Goal: Information Seeking & Learning: Learn about a topic

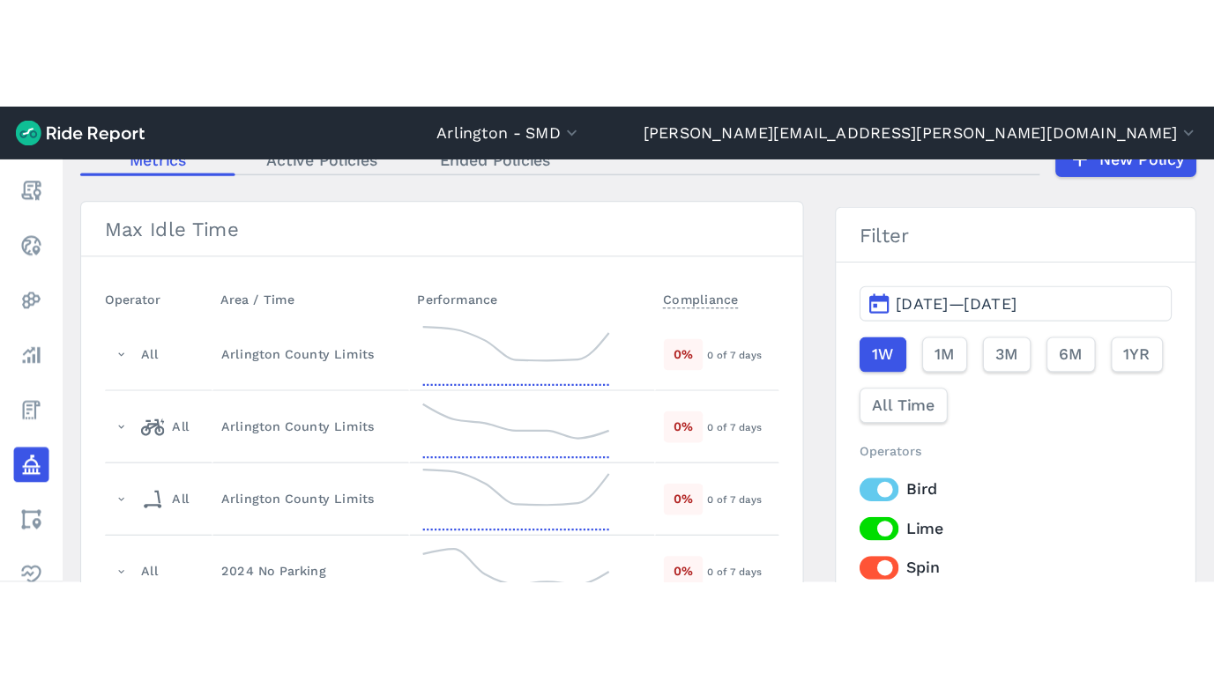
scroll to position [176, 0]
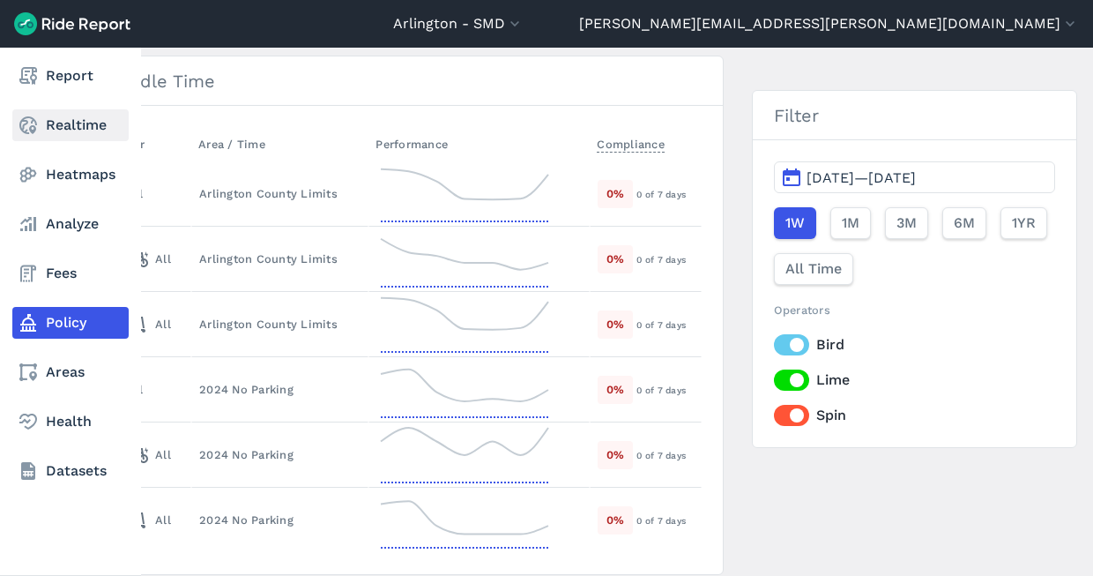
click at [56, 122] on link "Realtime" at bounding box center [70, 125] width 116 height 32
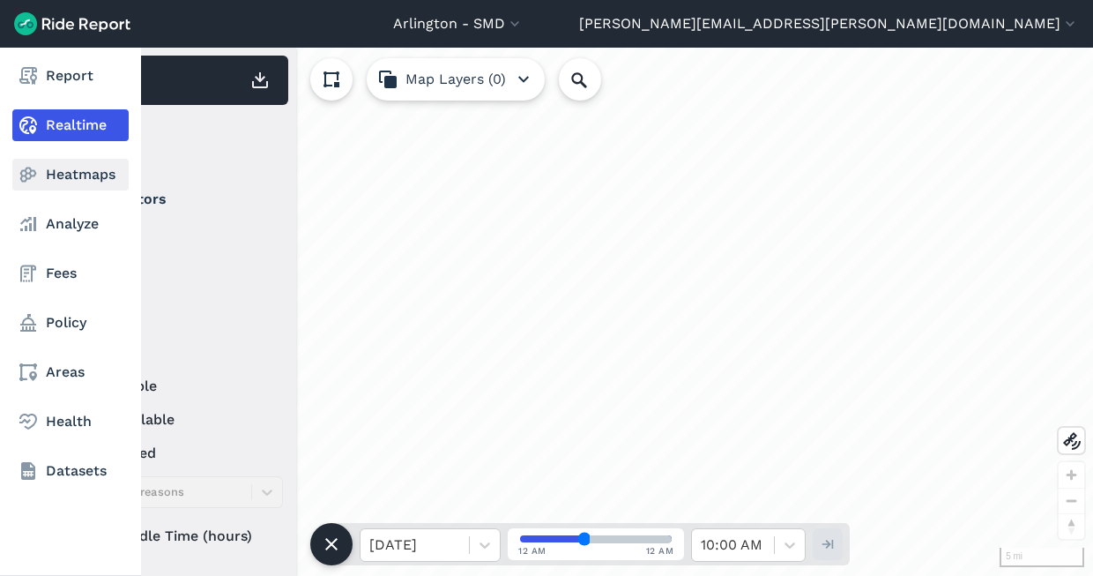
click at [60, 161] on link "Heatmaps" at bounding box center [70, 175] width 116 height 32
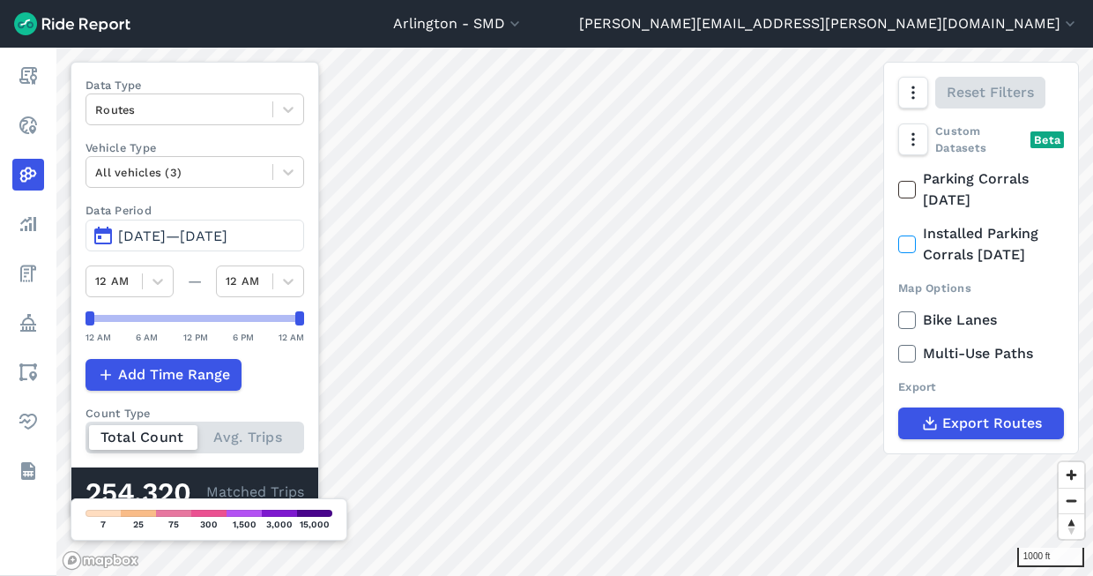
click at [167, 237] on span "[DATE]—[DATE]" at bounding box center [172, 235] width 109 height 17
click at [293, 174] on icon at bounding box center [288, 172] width 18 height 18
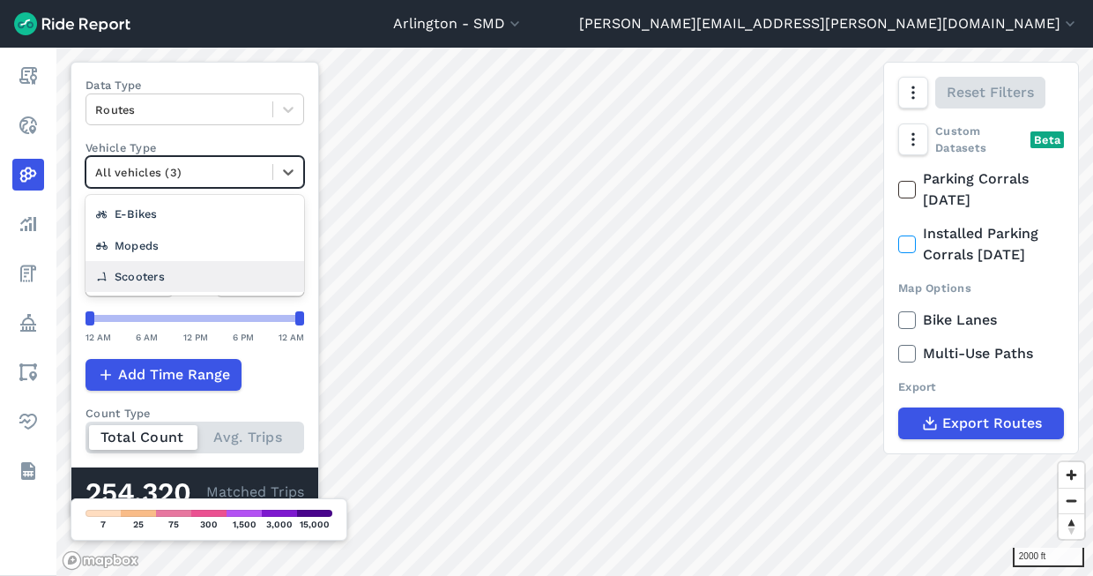
click at [205, 278] on div "Scooters" at bounding box center [195, 276] width 219 height 31
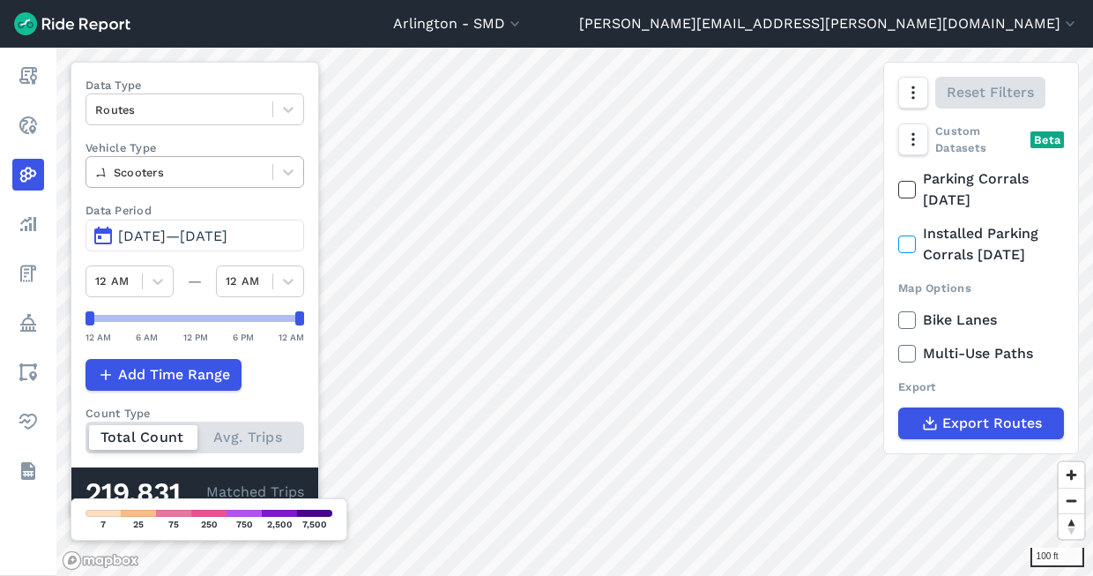
click at [201, 178] on div at bounding box center [179, 172] width 168 height 20
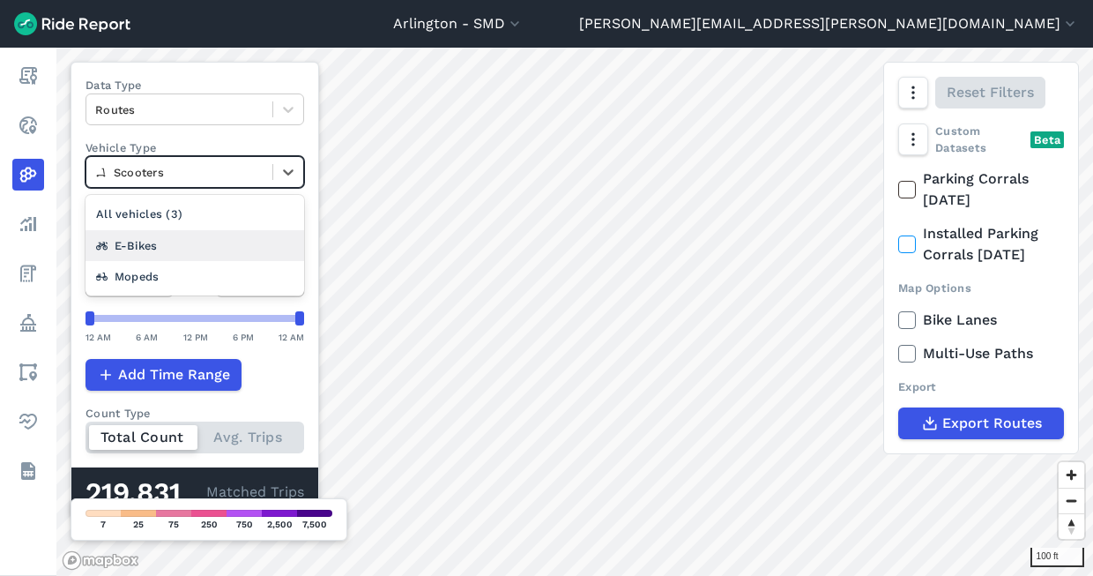
click at [174, 249] on div "E-Bikes" at bounding box center [195, 245] width 219 height 31
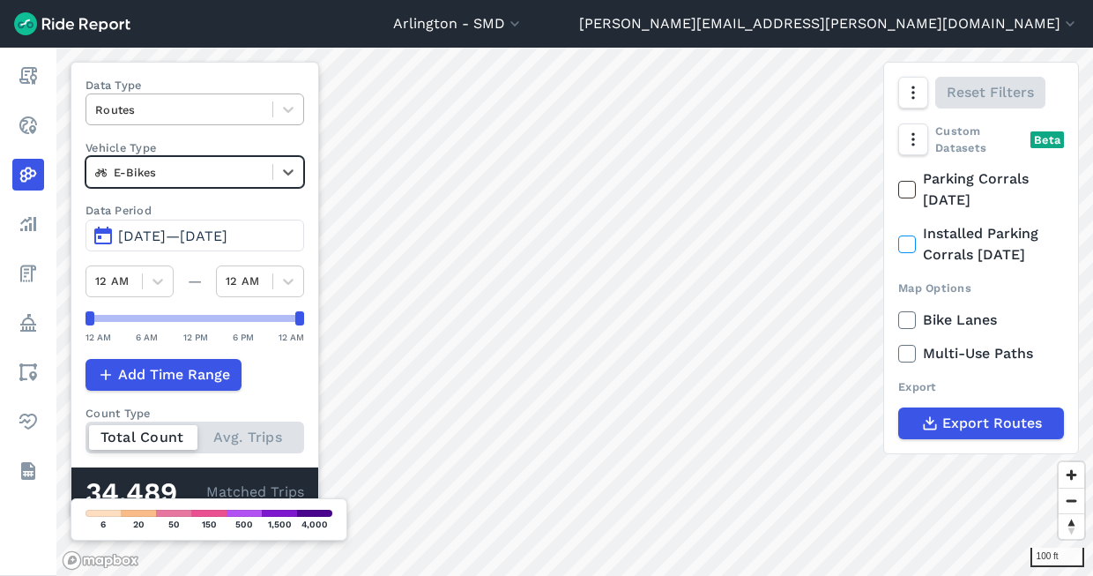
click at [211, 115] on div at bounding box center [179, 110] width 168 height 20
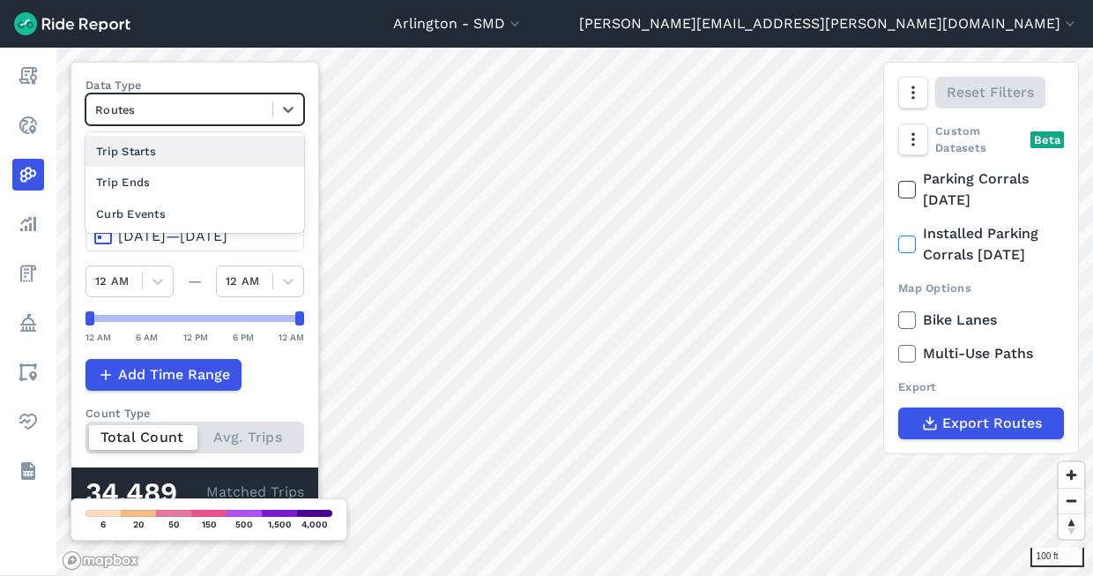
click at [211, 115] on div at bounding box center [179, 110] width 168 height 20
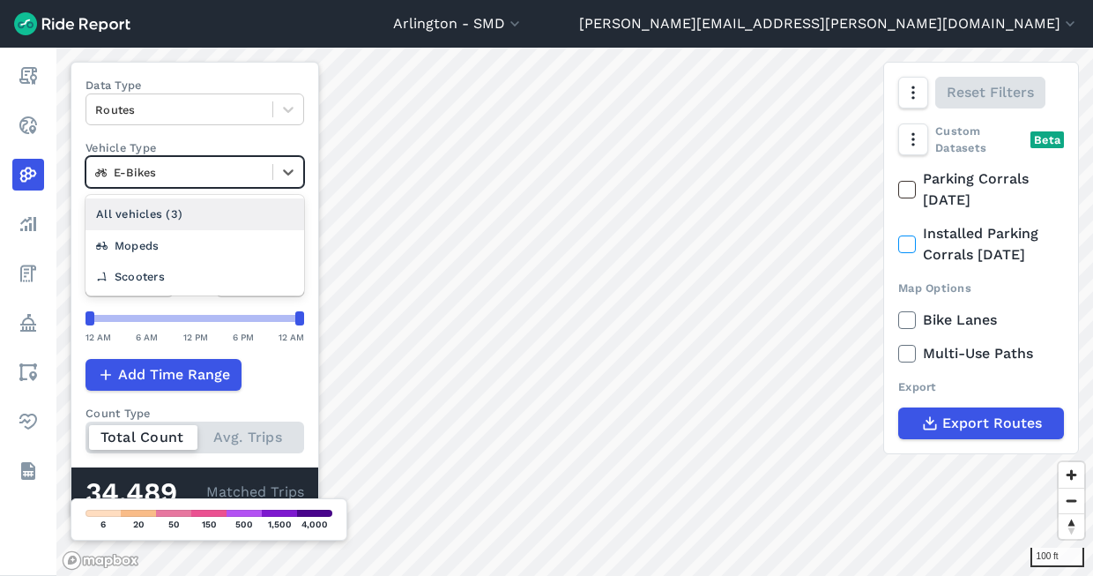
click at [210, 166] on div at bounding box center [179, 172] width 168 height 20
click at [184, 206] on div "All vehicles (3)" at bounding box center [195, 213] width 219 height 31
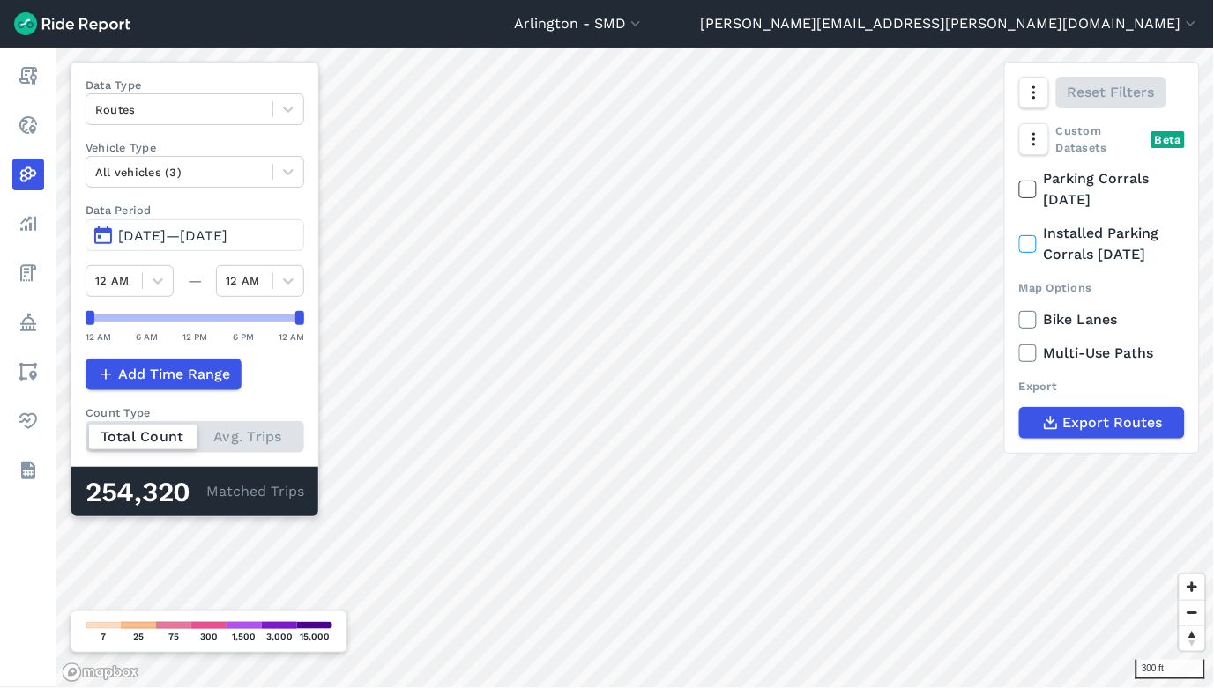
click at [152, 239] on span "[DATE]—[DATE]" at bounding box center [172, 235] width 109 height 17
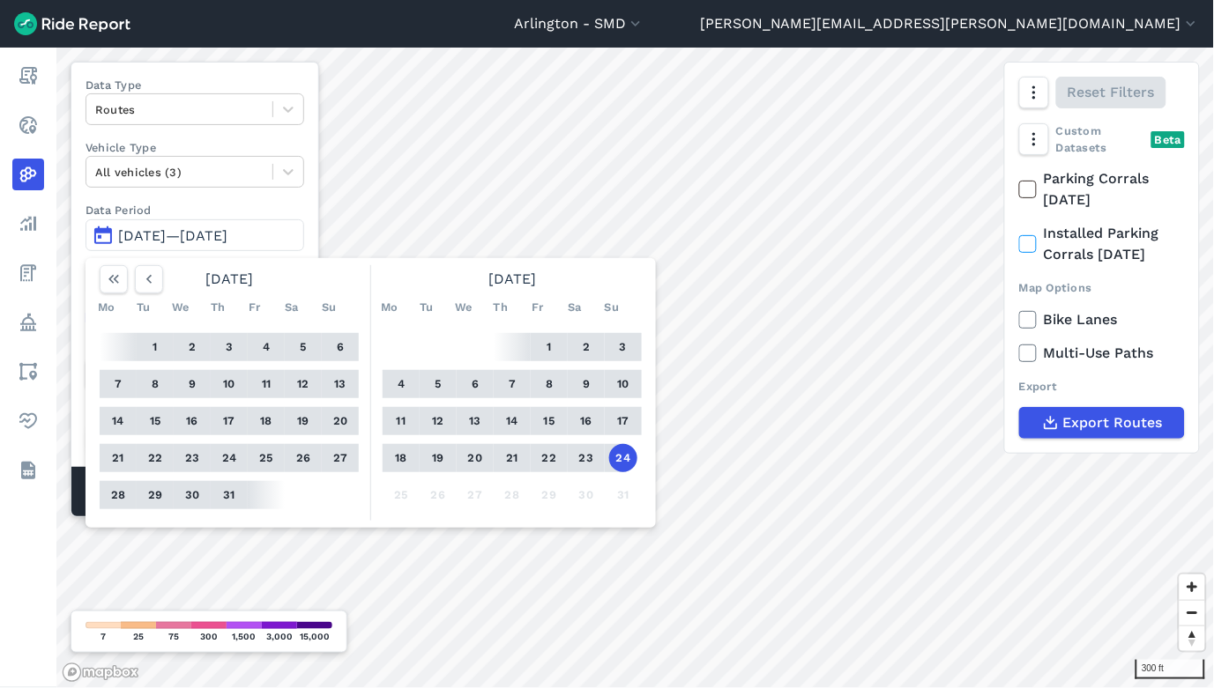
click at [182, 236] on span "[DATE]—[DATE]" at bounding box center [172, 235] width 109 height 17
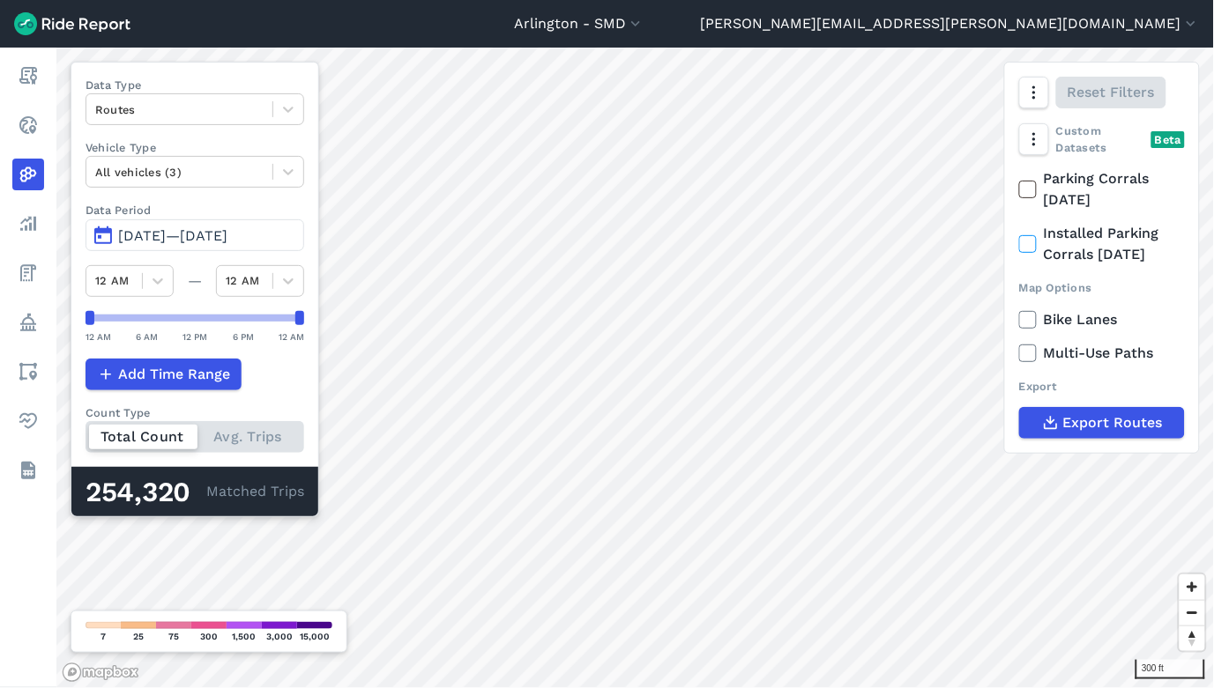
click at [1029, 249] on icon at bounding box center [1028, 244] width 16 height 18
click at [1019, 234] on input "Installed Parking Corrals [DATE]" at bounding box center [1019, 228] width 0 height 11
click at [1029, 249] on icon at bounding box center [1028, 244] width 16 height 18
click at [1019, 234] on input "Installed Parking Corrals [DATE]" at bounding box center [1019, 228] width 0 height 11
click at [1025, 194] on icon at bounding box center [1028, 190] width 16 height 18
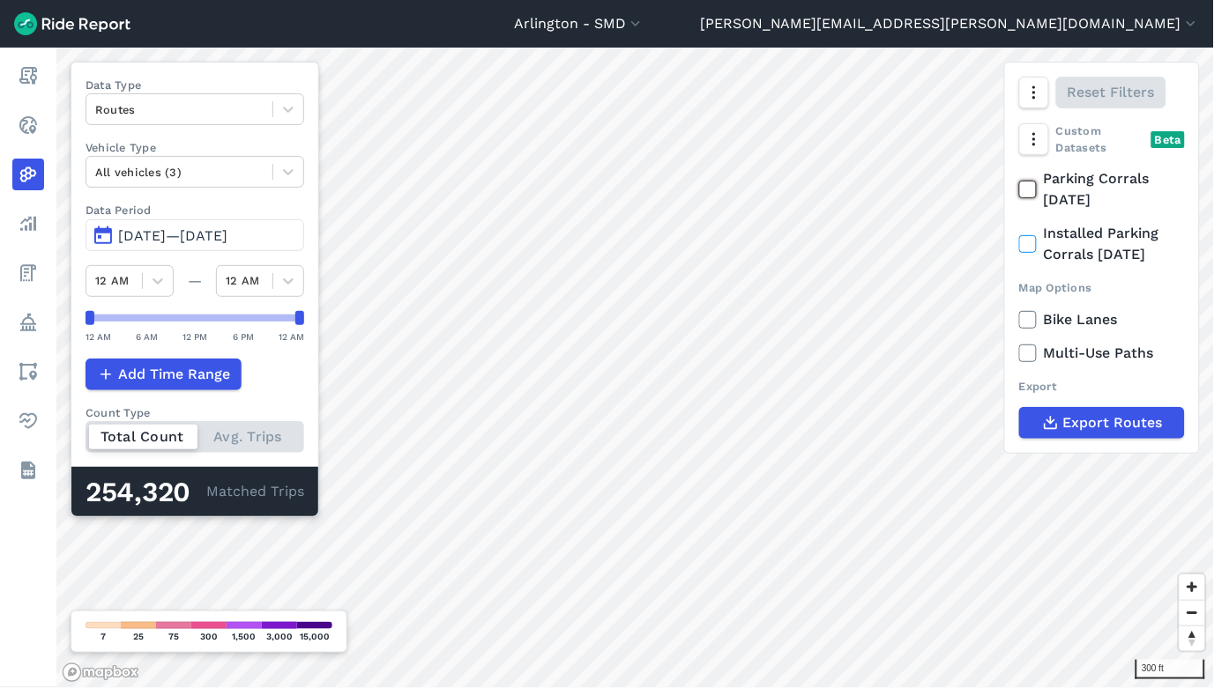
click at [1019, 180] on input "Parking Corrals [DATE]" at bounding box center [1019, 173] width 0 height 11
click at [1023, 322] on icon at bounding box center [1028, 320] width 16 height 18
click at [1019, 321] on input "Bike Lanes" at bounding box center [1019, 314] width 0 height 11
click at [1023, 357] on icon at bounding box center [1028, 354] width 16 height 18
click at [1019, 354] on input "Multi-Use Paths" at bounding box center [1019, 348] width 0 height 11
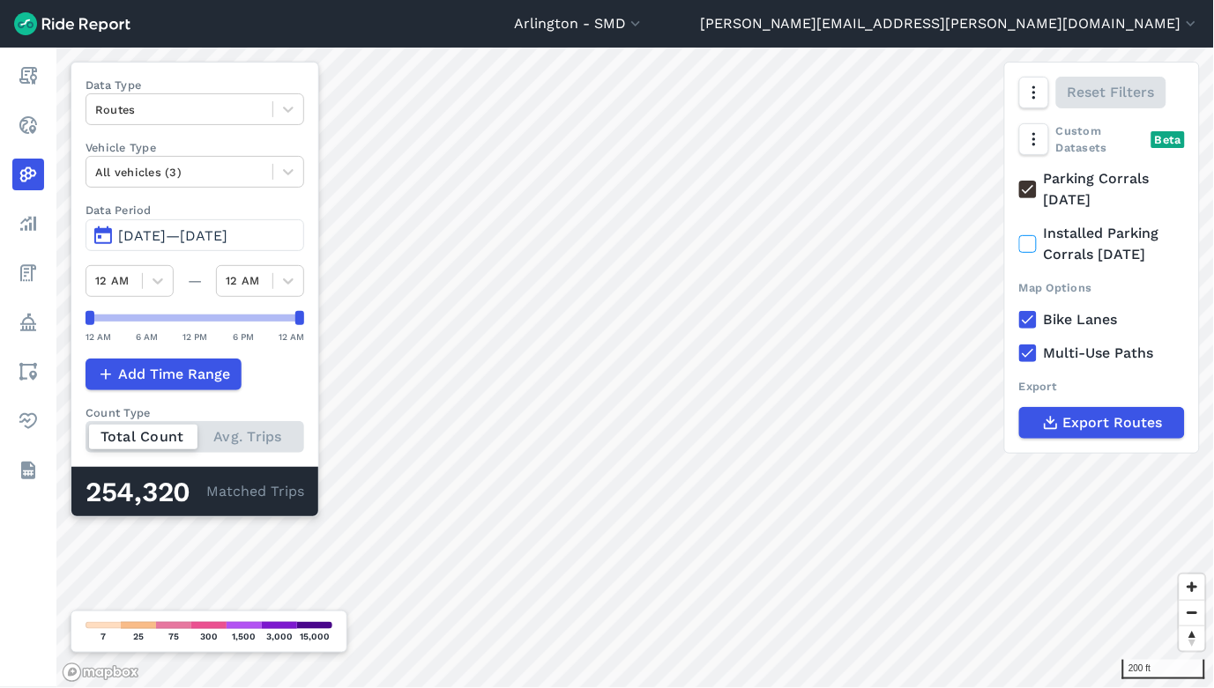
click at [1023, 357] on icon at bounding box center [1028, 354] width 16 height 18
click at [1019, 354] on input "Multi-Use Paths" at bounding box center [1019, 348] width 0 height 11
click at [1027, 321] on use at bounding box center [1027, 320] width 11 height 9
click at [1019, 321] on input "Bike Lanes" at bounding box center [1019, 314] width 0 height 11
click at [1023, 190] on use at bounding box center [1027, 189] width 11 height 9
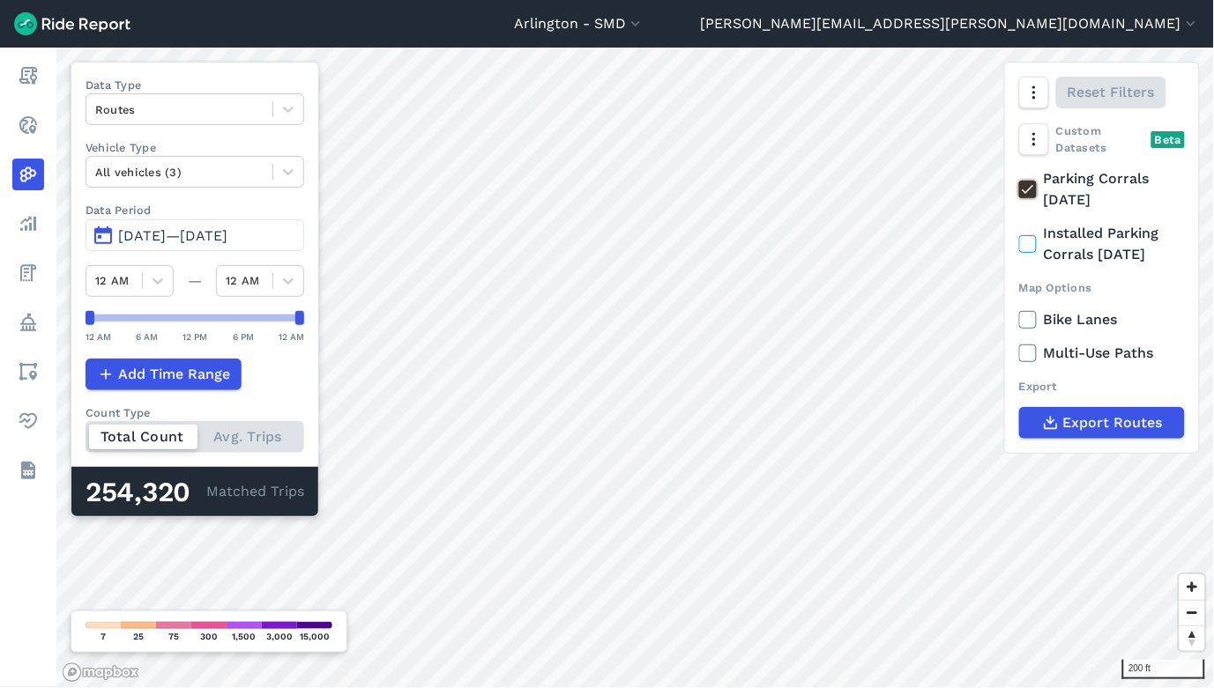
click at [1019, 180] on input "Parking Corrals [DATE]" at bounding box center [1019, 173] width 0 height 11
click at [1023, 191] on icon at bounding box center [1028, 190] width 16 height 18
click at [1019, 180] on input "Parking Corrals [DATE]" at bounding box center [1019, 173] width 0 height 11
click at [1023, 192] on icon at bounding box center [1028, 190] width 16 height 18
click at [1019, 180] on input "Parking Corrals [DATE]" at bounding box center [1019, 173] width 0 height 11
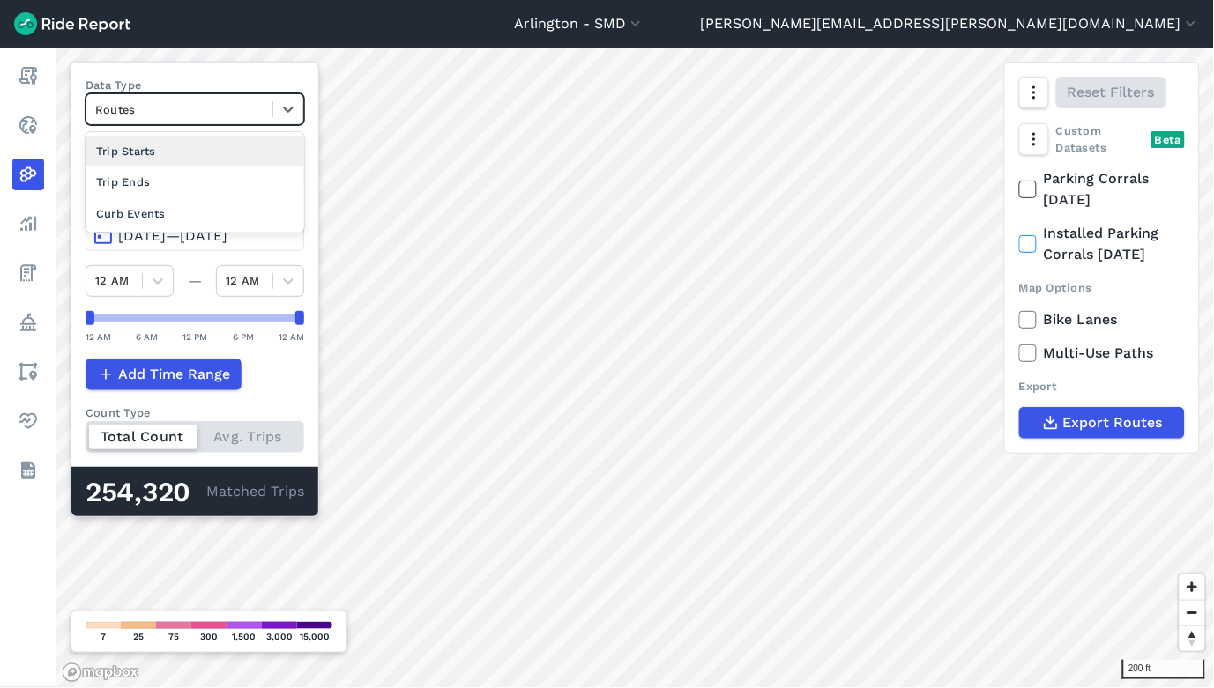
click at [194, 112] on div at bounding box center [179, 110] width 168 height 20
click at [175, 157] on div "Trip Starts" at bounding box center [195, 151] width 219 height 31
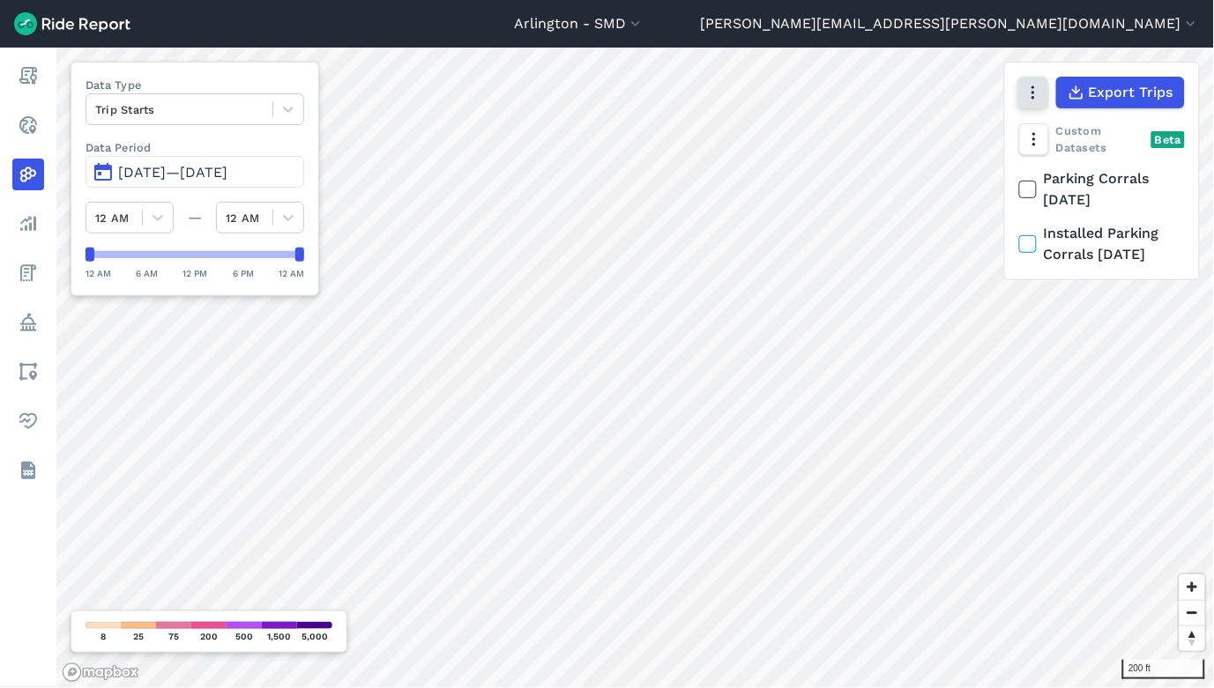
click at [1034, 100] on icon "button" at bounding box center [1033, 93] width 18 height 18
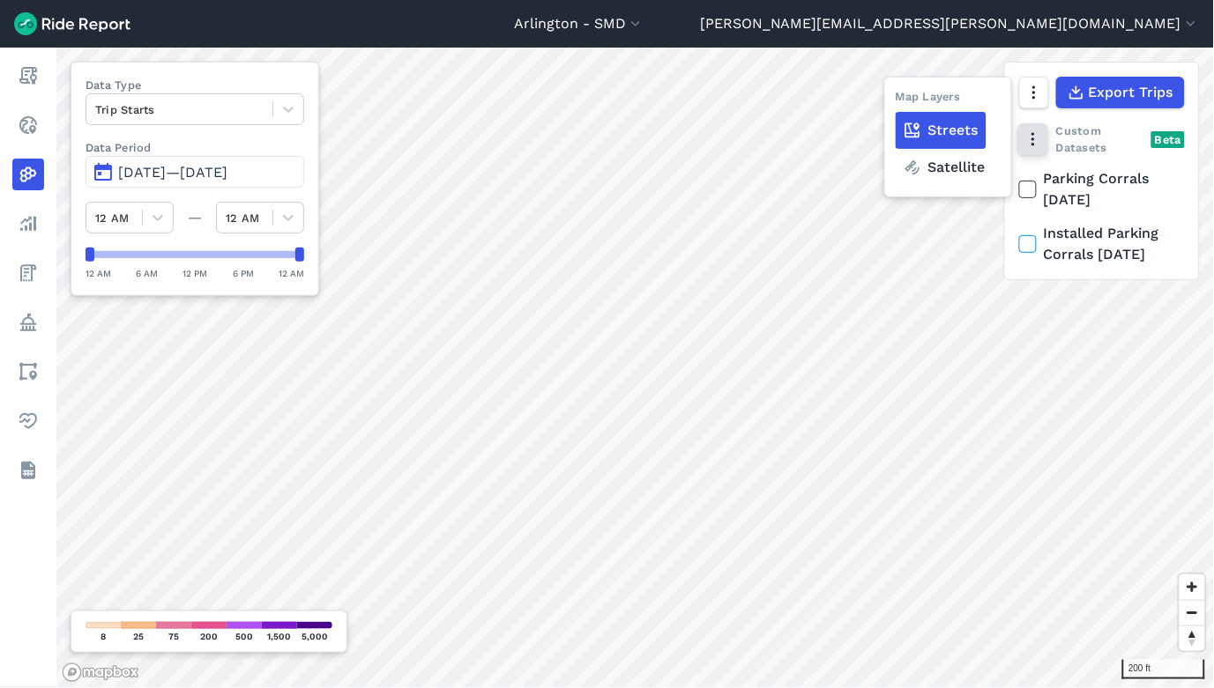
click at [1034, 134] on use "button" at bounding box center [1032, 139] width 3 height 13
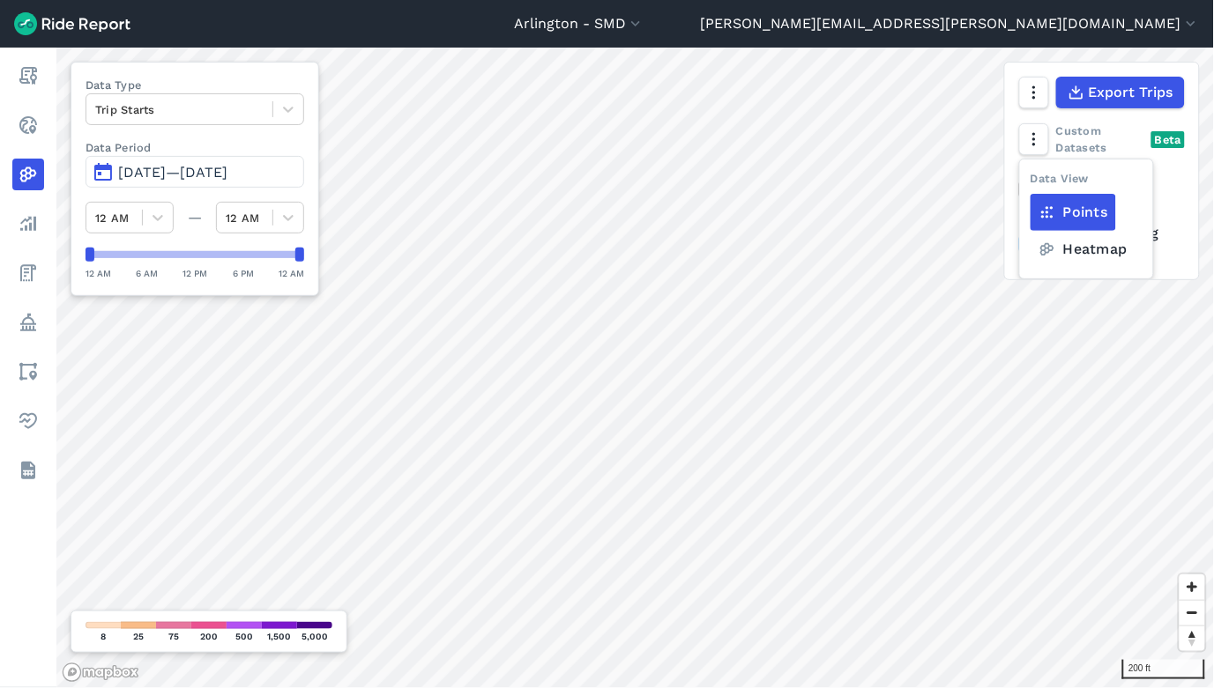
click at [1062, 253] on label "Heatmap" at bounding box center [1082, 249] width 105 height 37
click at [1030, 182] on input "Heatmap" at bounding box center [1030, 175] width 0 height 11
click at [1062, 253] on label "Heatmap" at bounding box center [1082, 249] width 105 height 37
click at [1030, 182] on input "Heatmap" at bounding box center [1030, 175] width 0 height 11
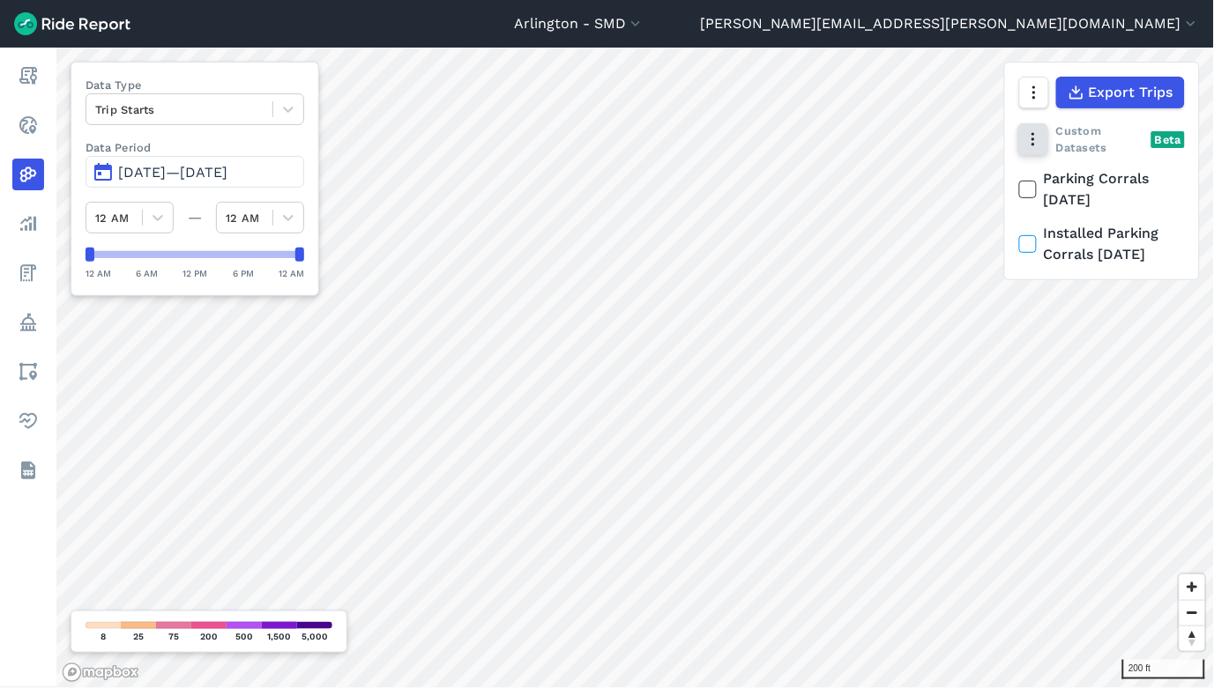
click at [1034, 150] on button "button" at bounding box center [1033, 139] width 30 height 32
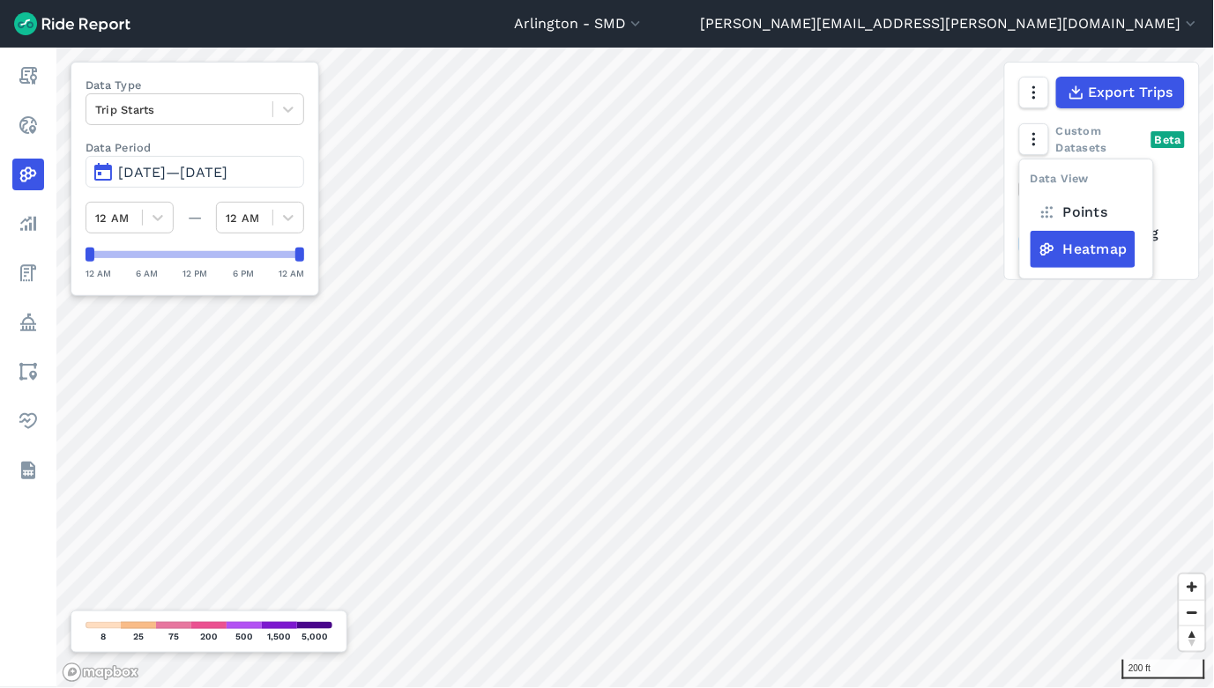
click at [1044, 205] on icon at bounding box center [1047, 213] width 18 height 18
click at [1030, 182] on input "Points" at bounding box center [1030, 175] width 0 height 11
click at [1025, 94] on icon "button" at bounding box center [1033, 93] width 18 height 18
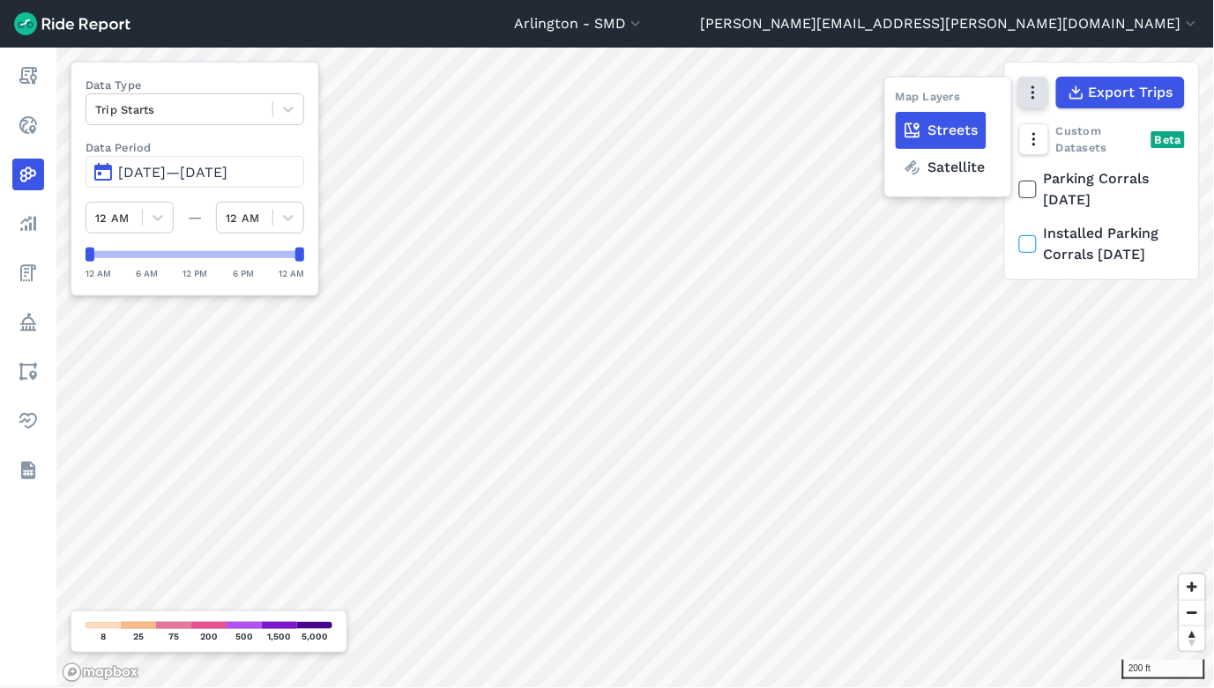
click at [1025, 94] on icon "button" at bounding box center [1033, 93] width 18 height 18
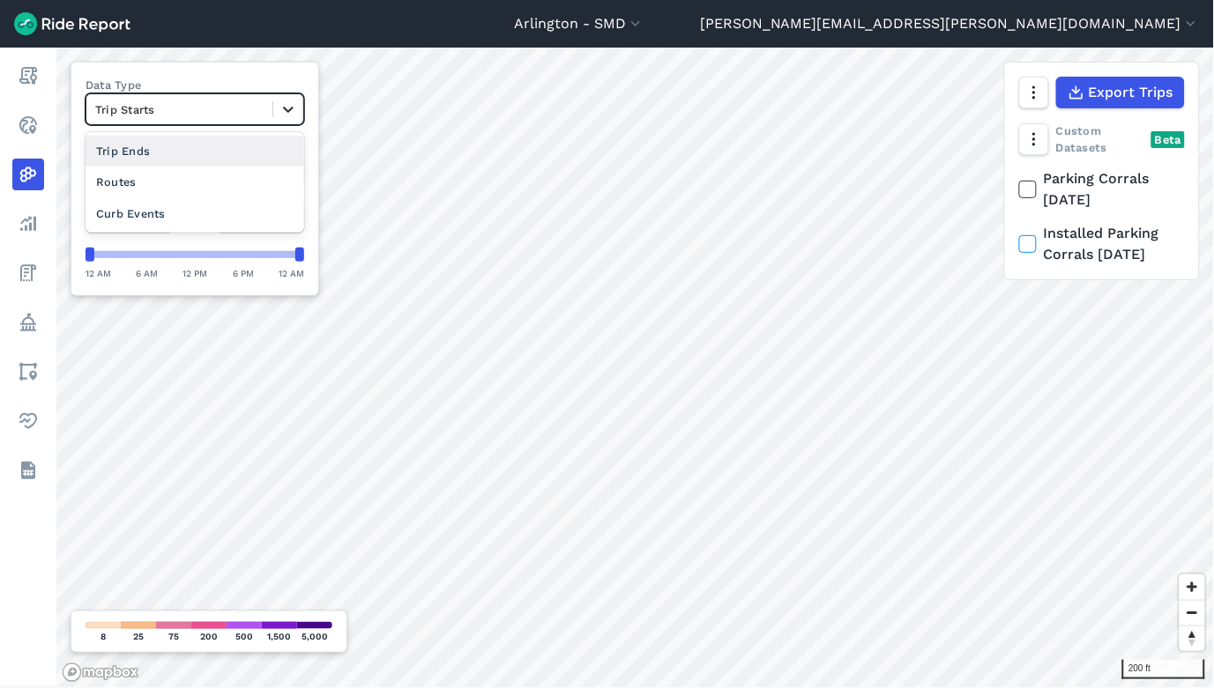
click at [297, 109] on icon at bounding box center [288, 109] width 18 height 18
click at [257, 220] on div "Curb Events" at bounding box center [195, 213] width 219 height 31
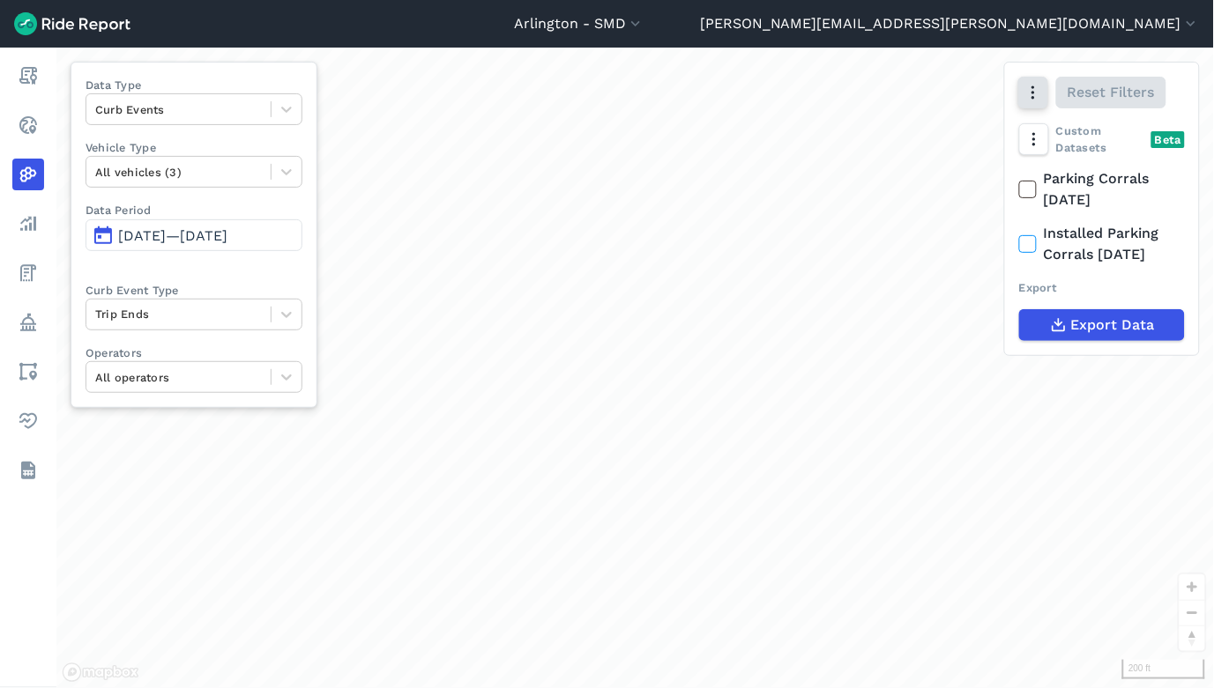
click at [1030, 97] on icon "button" at bounding box center [1033, 93] width 18 height 18
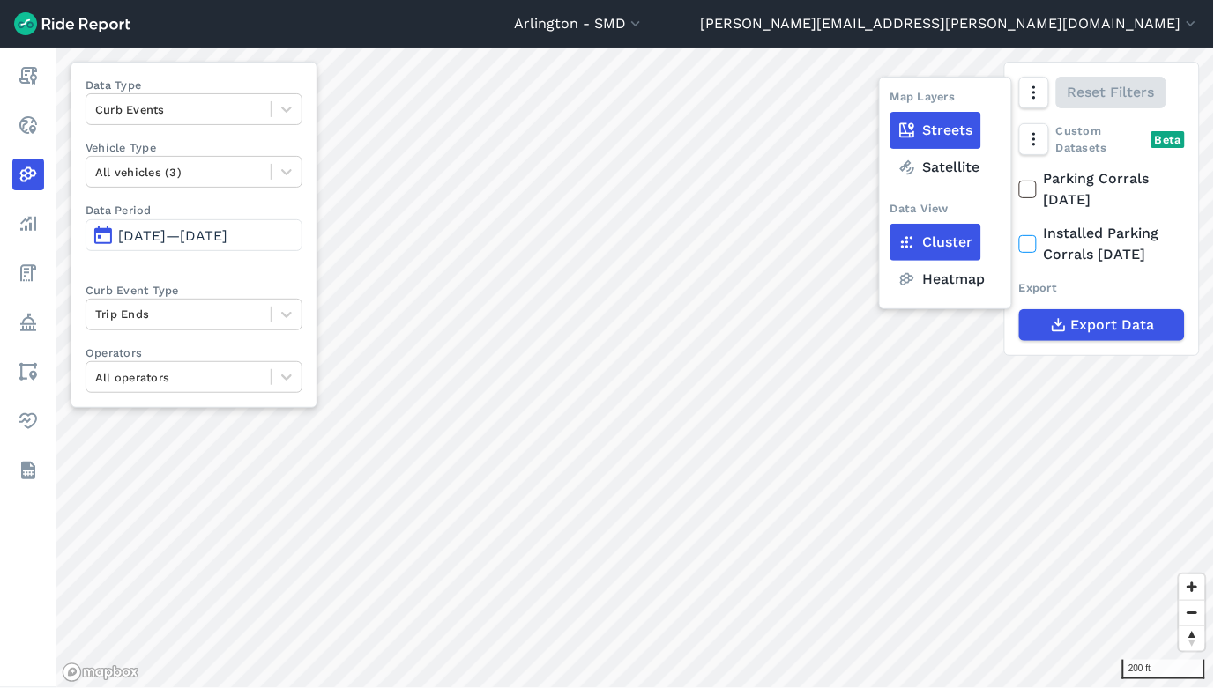
click at [917, 273] on label "Heatmap" at bounding box center [941, 279] width 103 height 37
click at [890, 100] on input "Heatmap" at bounding box center [890, 93] width 0 height 11
click at [913, 243] on icon at bounding box center [907, 243] width 18 height 18
click at [890, 100] on input "Cluster" at bounding box center [890, 93] width 0 height 11
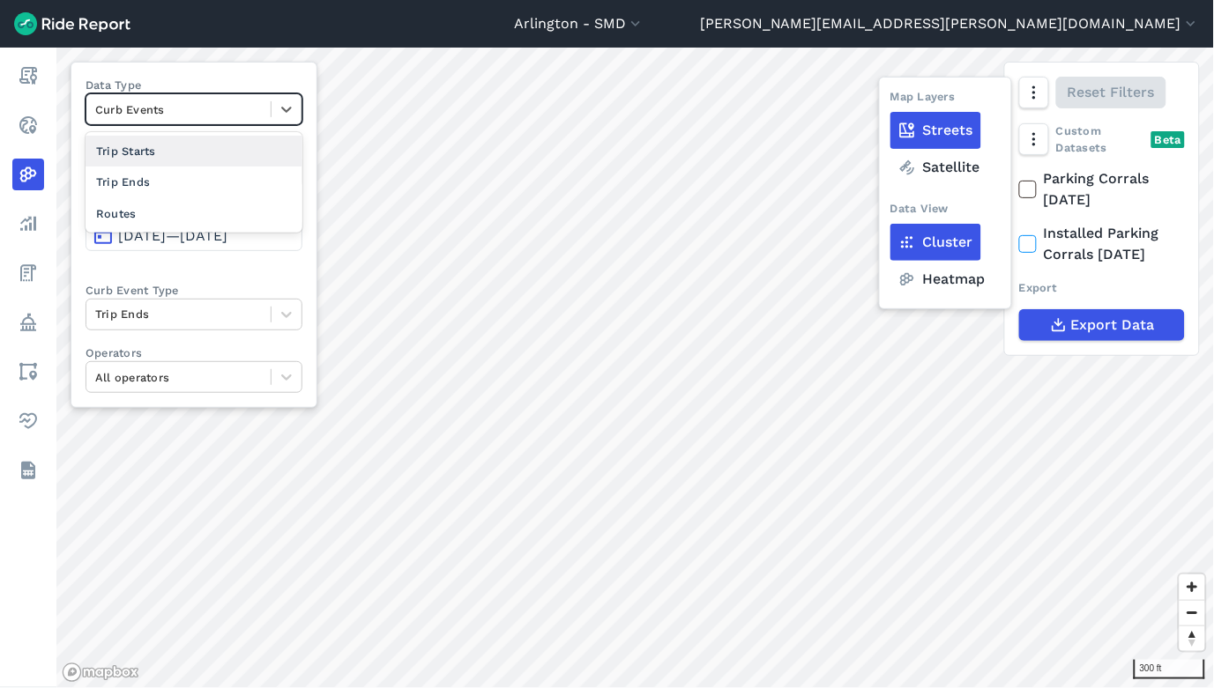
click at [262, 115] on div at bounding box center [178, 110] width 167 height 20
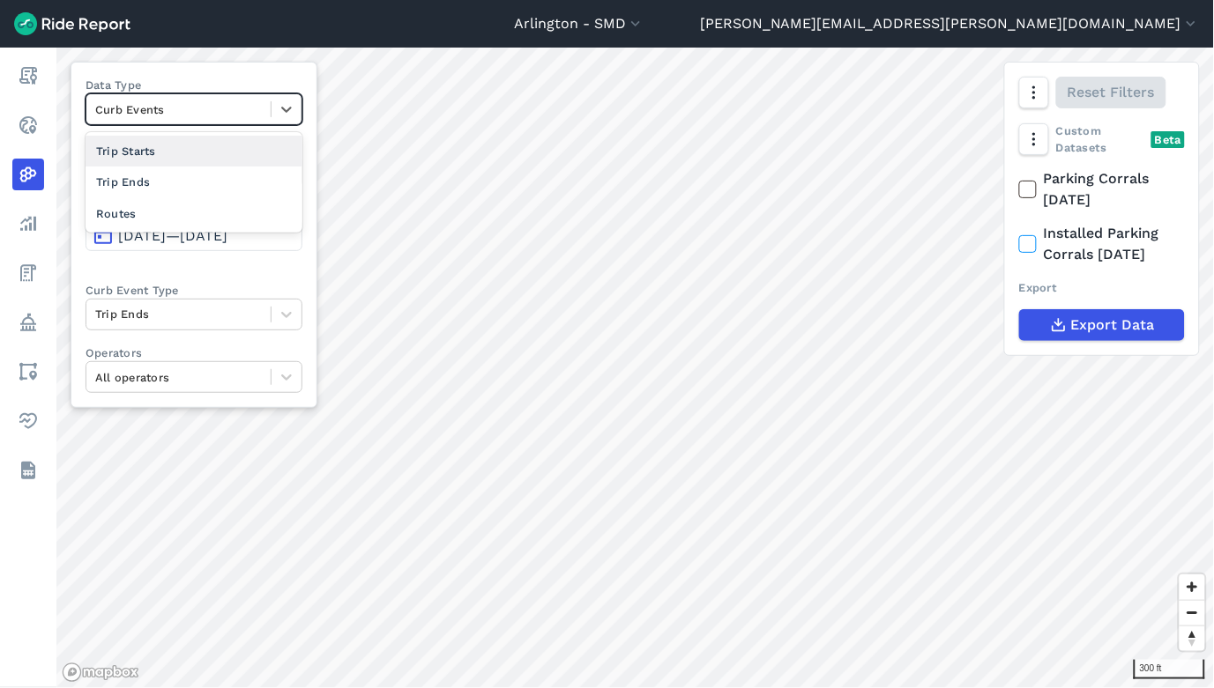
click at [257, 157] on div "Trip Starts" at bounding box center [194, 151] width 217 height 31
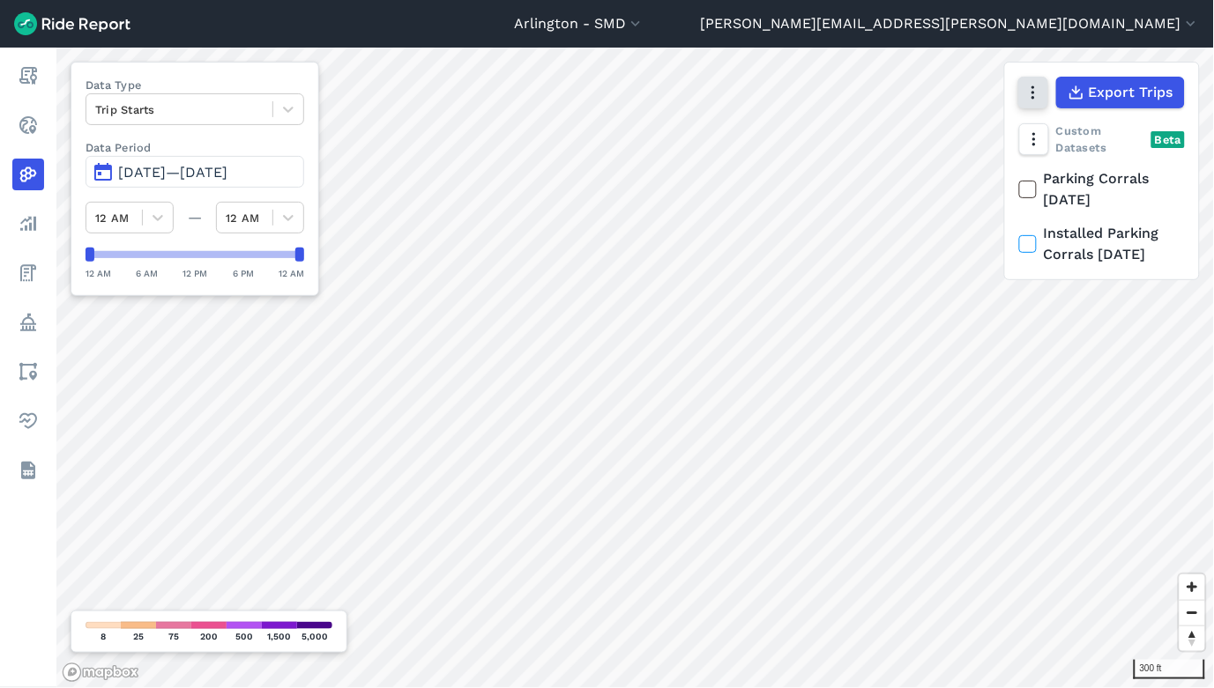
click at [1023, 102] on button "button" at bounding box center [1033, 93] width 30 height 32
click at [295, 111] on icon at bounding box center [288, 109] width 18 height 18
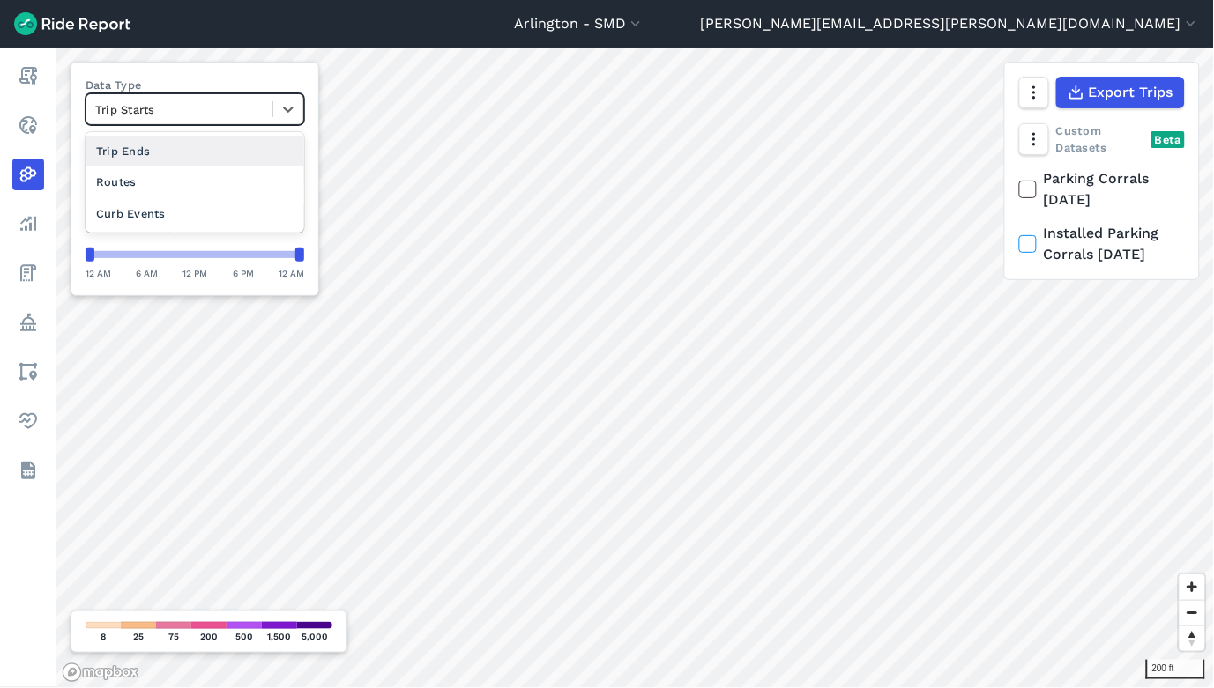
click at [268, 156] on div "Trip Ends" at bounding box center [195, 151] width 219 height 31
click at [296, 111] on icon at bounding box center [288, 109] width 18 height 18
click at [269, 153] on div "Trip Starts" at bounding box center [195, 151] width 219 height 31
click at [297, 113] on icon at bounding box center [288, 109] width 18 height 18
click at [233, 212] on div "Curb Events" at bounding box center [195, 213] width 219 height 31
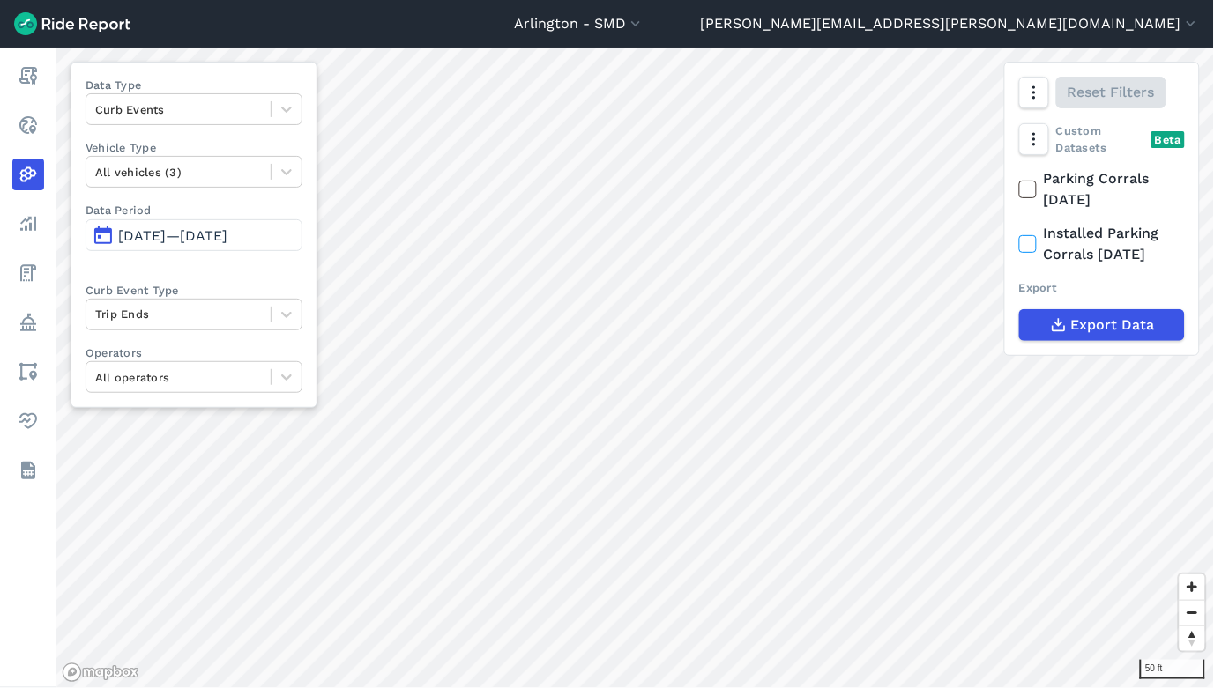
click at [1030, 194] on icon at bounding box center [1028, 190] width 16 height 18
click at [1019, 180] on input "Parking Corrals [DATE]" at bounding box center [1019, 173] width 0 height 11
click at [186, 109] on div at bounding box center [178, 110] width 167 height 20
click at [1030, 115] on div "Reset Filters" at bounding box center [1102, 93] width 194 height 60
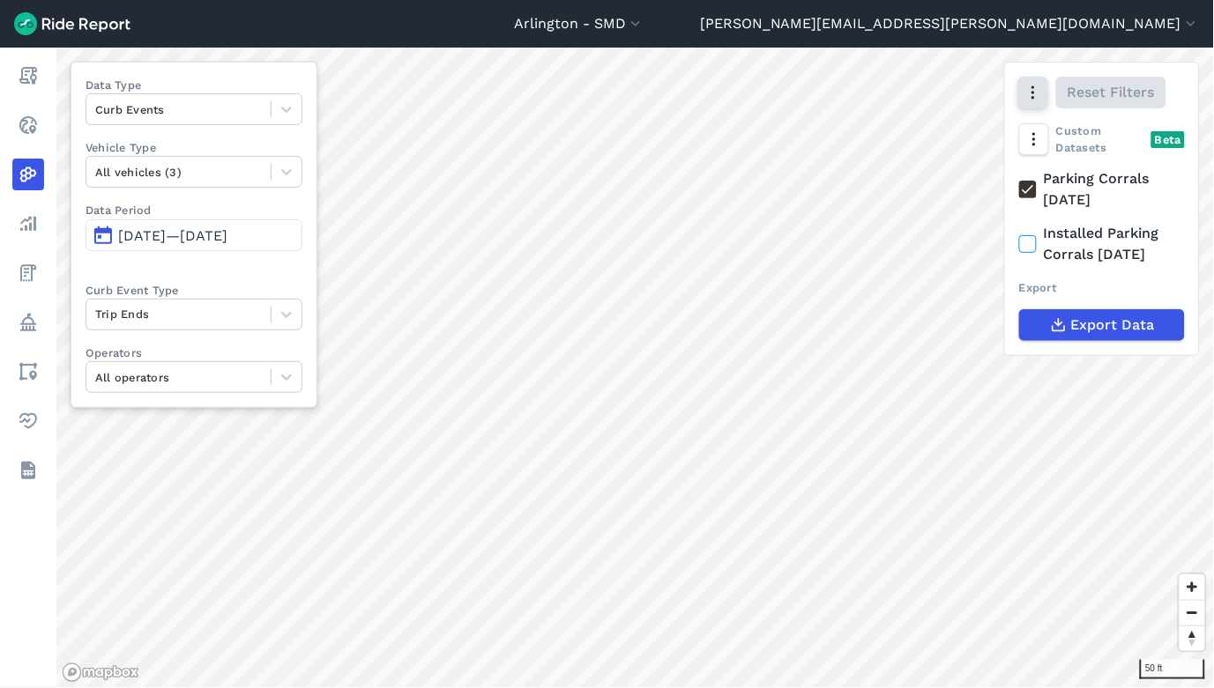
click at [1030, 97] on icon "button" at bounding box center [1033, 93] width 18 height 18
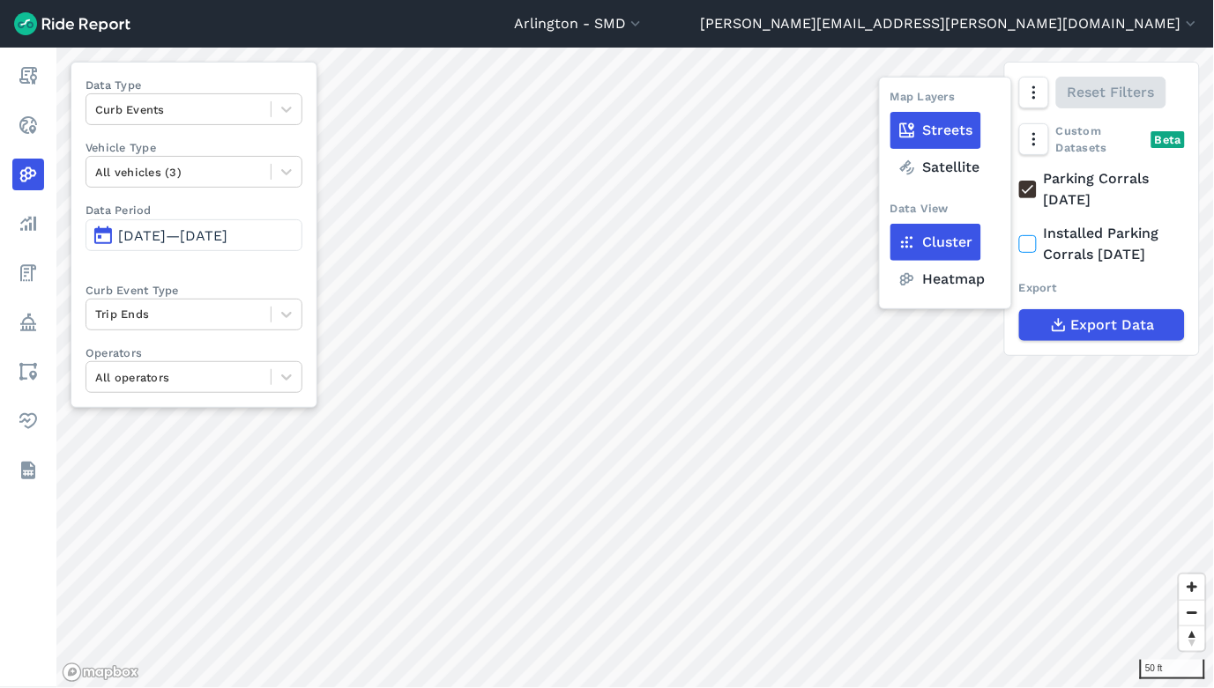
click at [938, 286] on label "Heatmap" at bounding box center [941, 279] width 103 height 37
click at [890, 100] on input "Heatmap" at bounding box center [890, 93] width 0 height 11
click at [212, 108] on div at bounding box center [178, 110] width 167 height 20
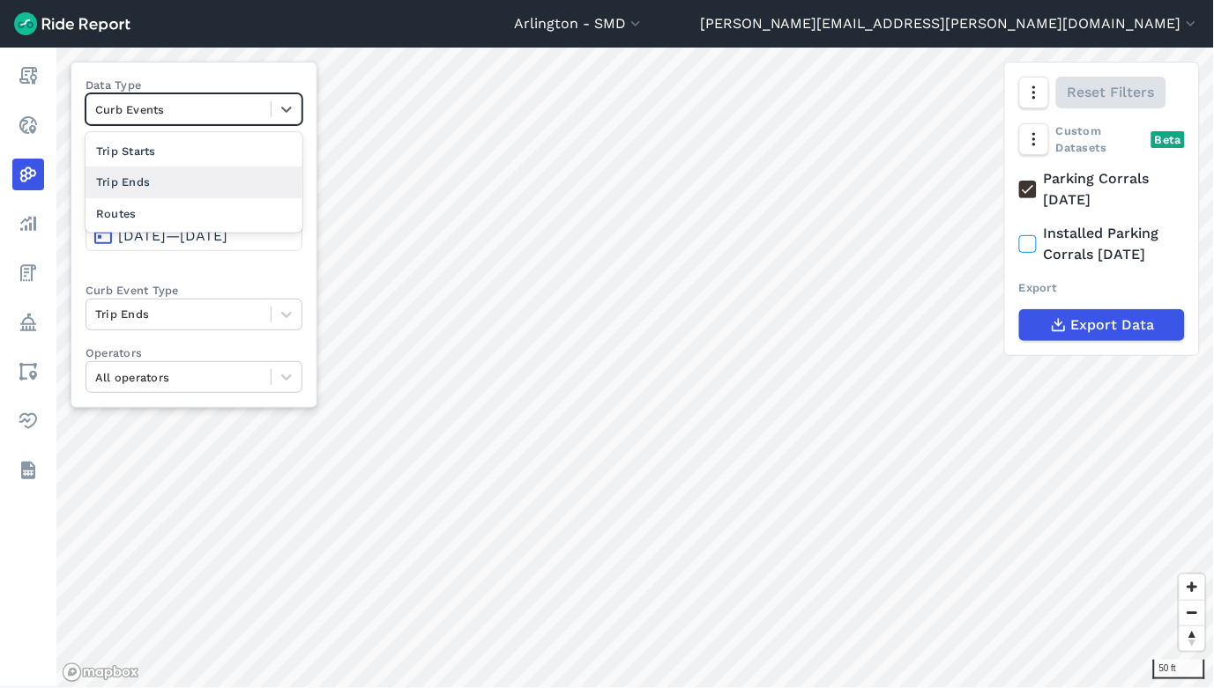
click at [190, 181] on div "Trip Ends" at bounding box center [194, 182] width 217 height 31
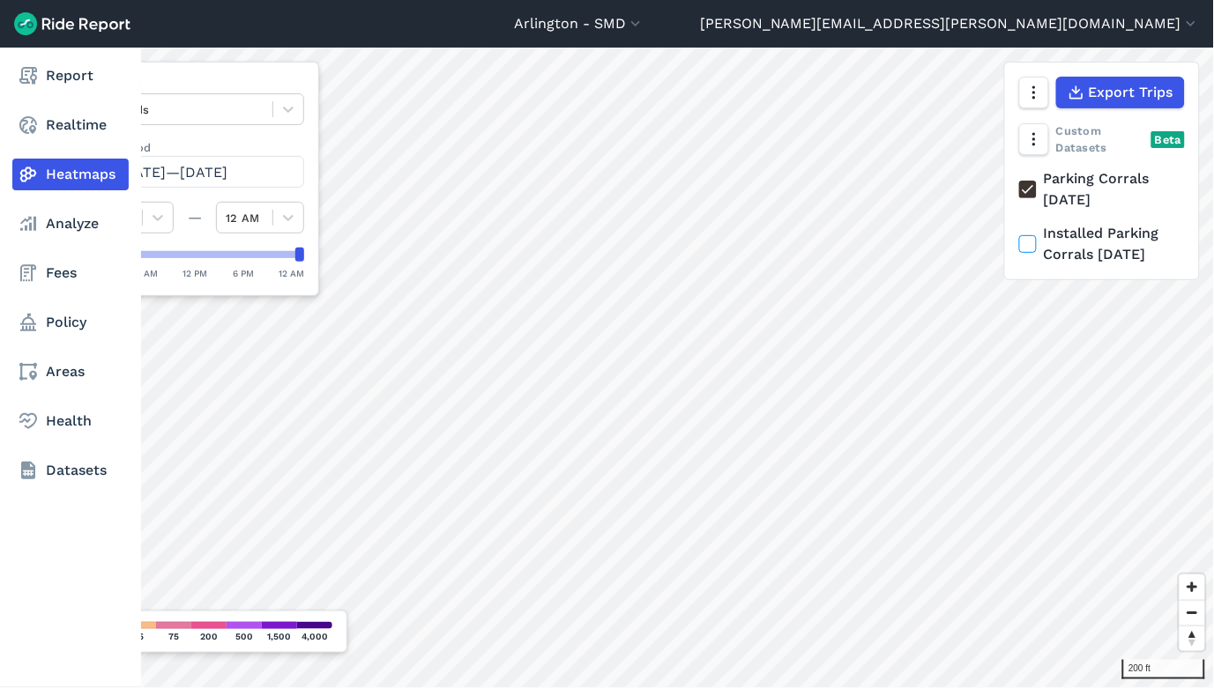
click at [40, 428] on div "Report Realtime Heatmaps Analyze Fees Policy Areas Health Datasets" at bounding box center [70, 368] width 141 height 641
click at [35, 428] on div "Report Realtime Heatmaps Analyze Fees Policy Areas Health Datasets" at bounding box center [70, 368] width 141 height 641
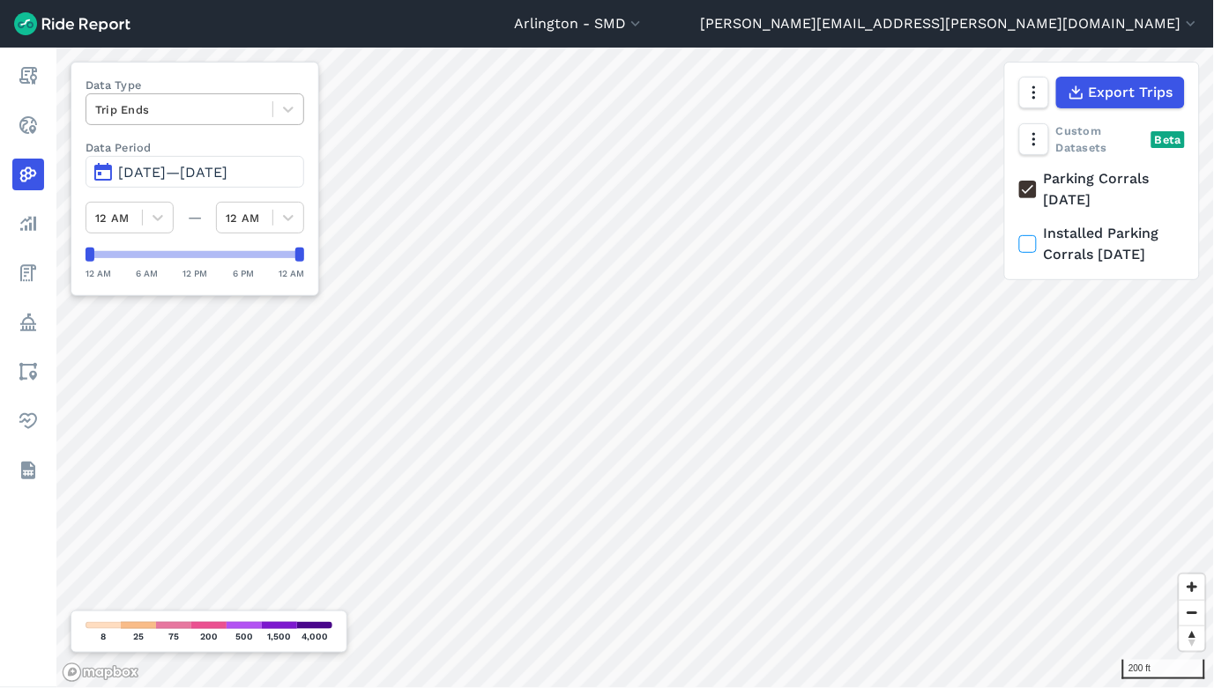
click at [159, 115] on div at bounding box center [179, 110] width 168 height 20
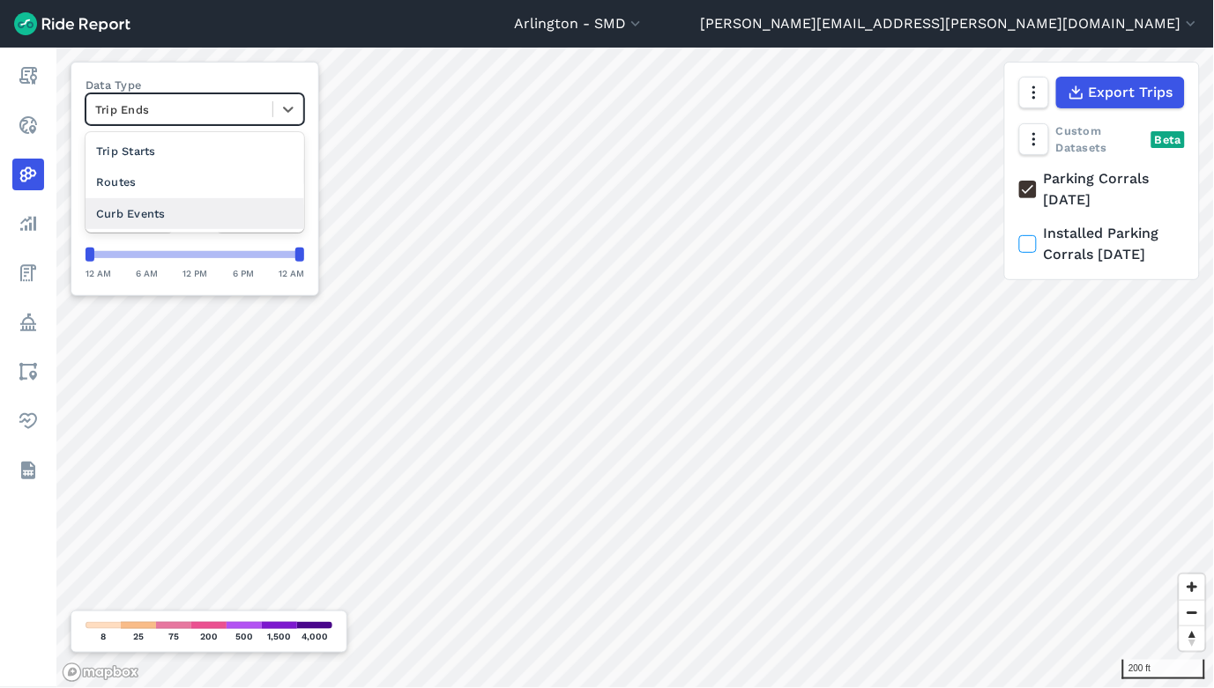
click at [151, 212] on div "Curb Events" at bounding box center [195, 213] width 219 height 31
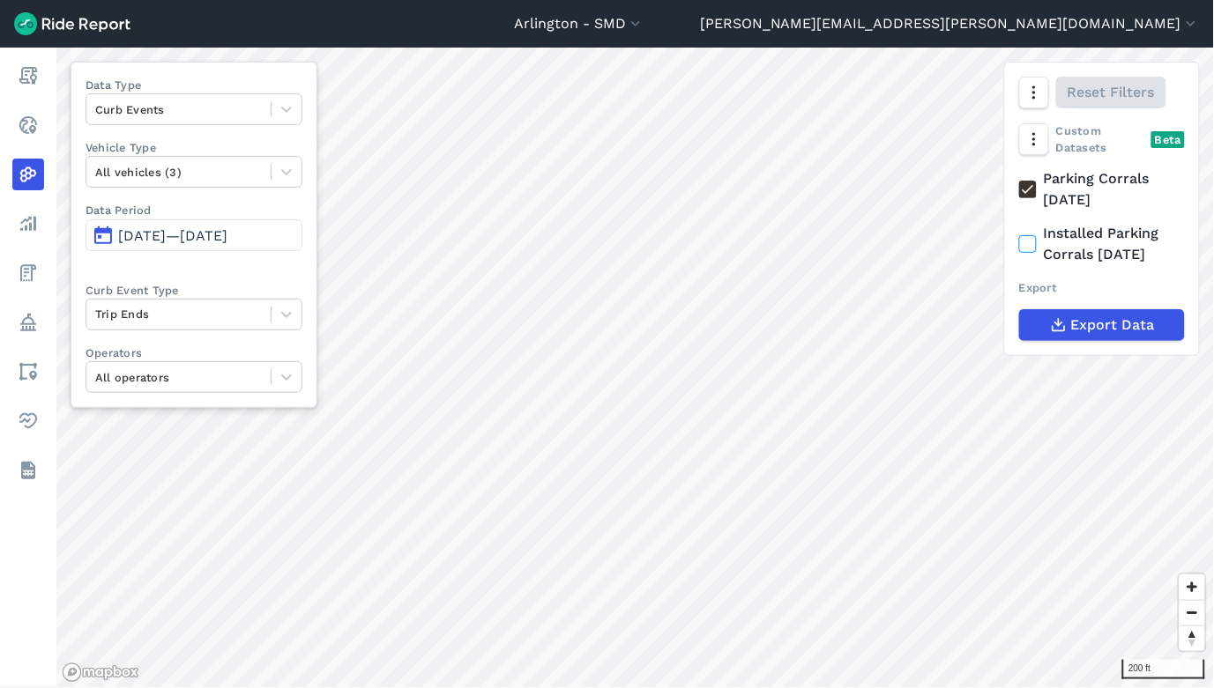
click at [196, 234] on span "[DATE]—[DATE]" at bounding box center [172, 235] width 109 height 17
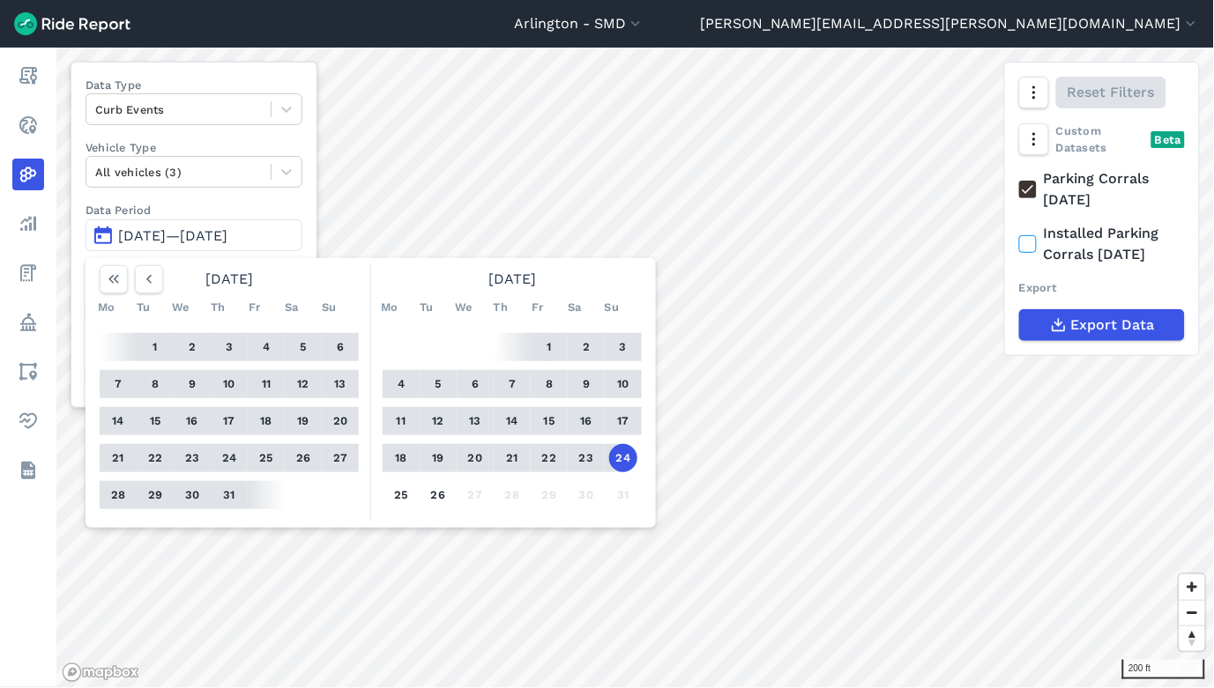
click at [547, 345] on button "1" at bounding box center [549, 347] width 28 height 28
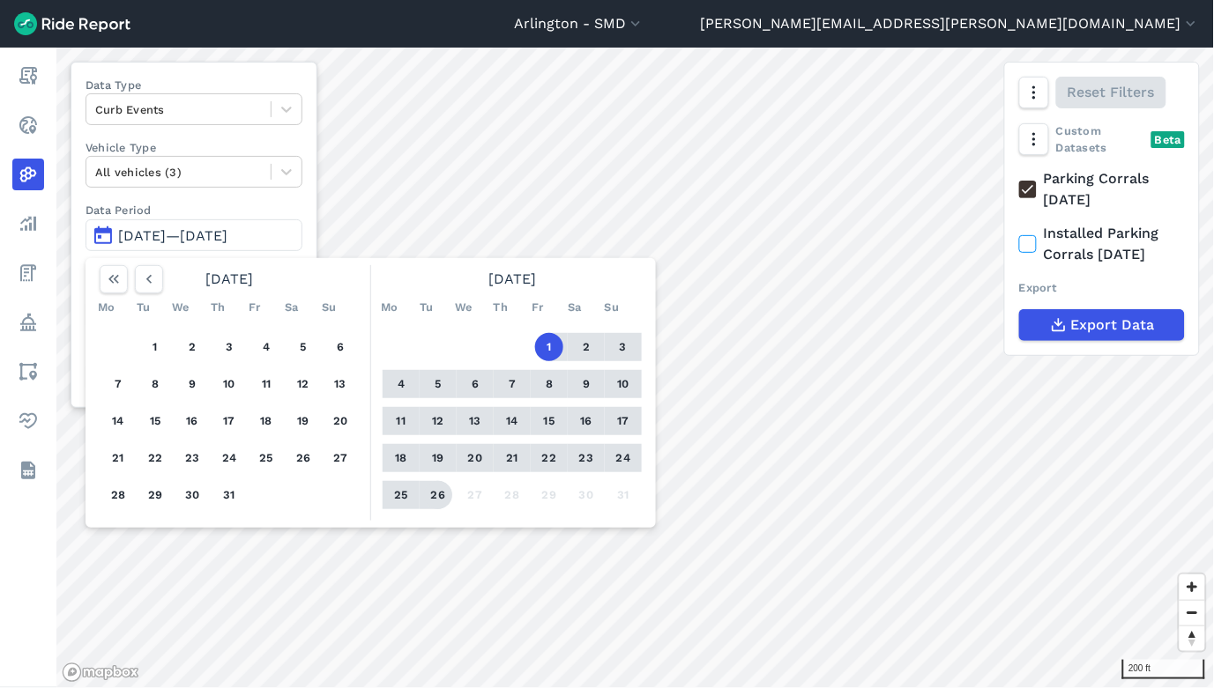
click at [433, 428] on button "26" at bounding box center [438, 495] width 28 height 28
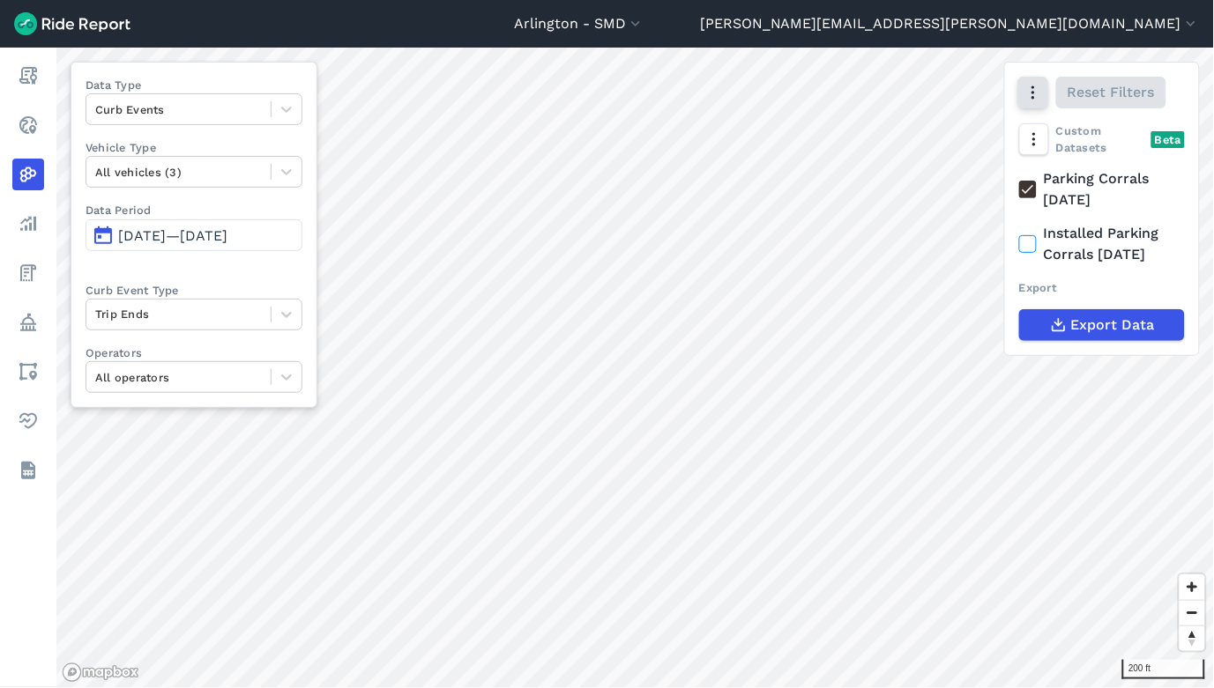
click at [1038, 93] on icon "button" at bounding box center [1033, 93] width 18 height 18
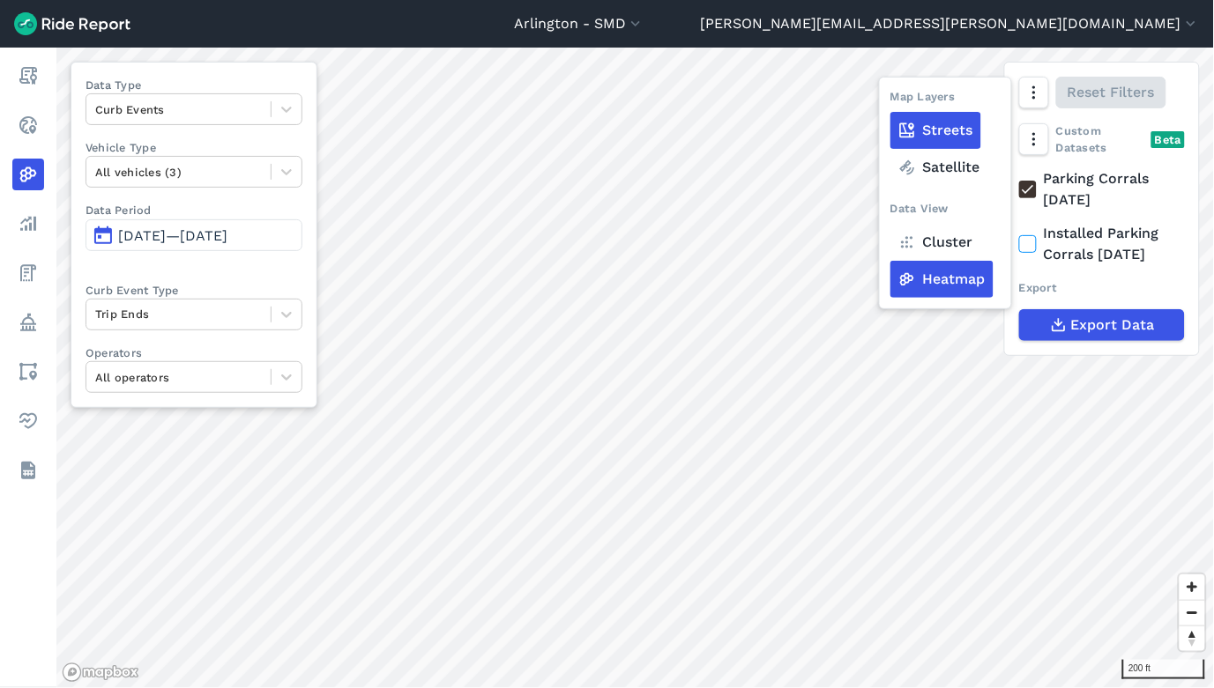
click at [952, 247] on label "Cluster" at bounding box center [935, 242] width 91 height 37
click at [890, 100] on input "Cluster" at bounding box center [890, 93] width 0 height 11
click at [226, 238] on span "[DATE]—[DATE]" at bounding box center [172, 235] width 109 height 17
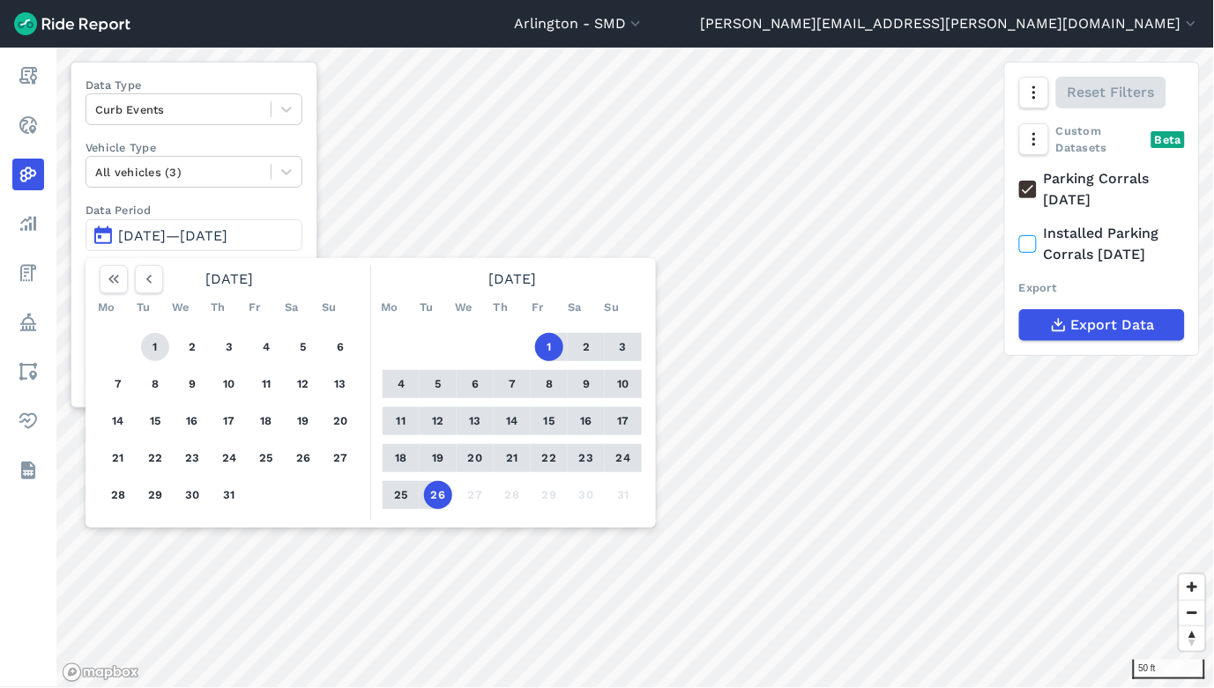
click at [147, 347] on button "1" at bounding box center [155, 347] width 28 height 28
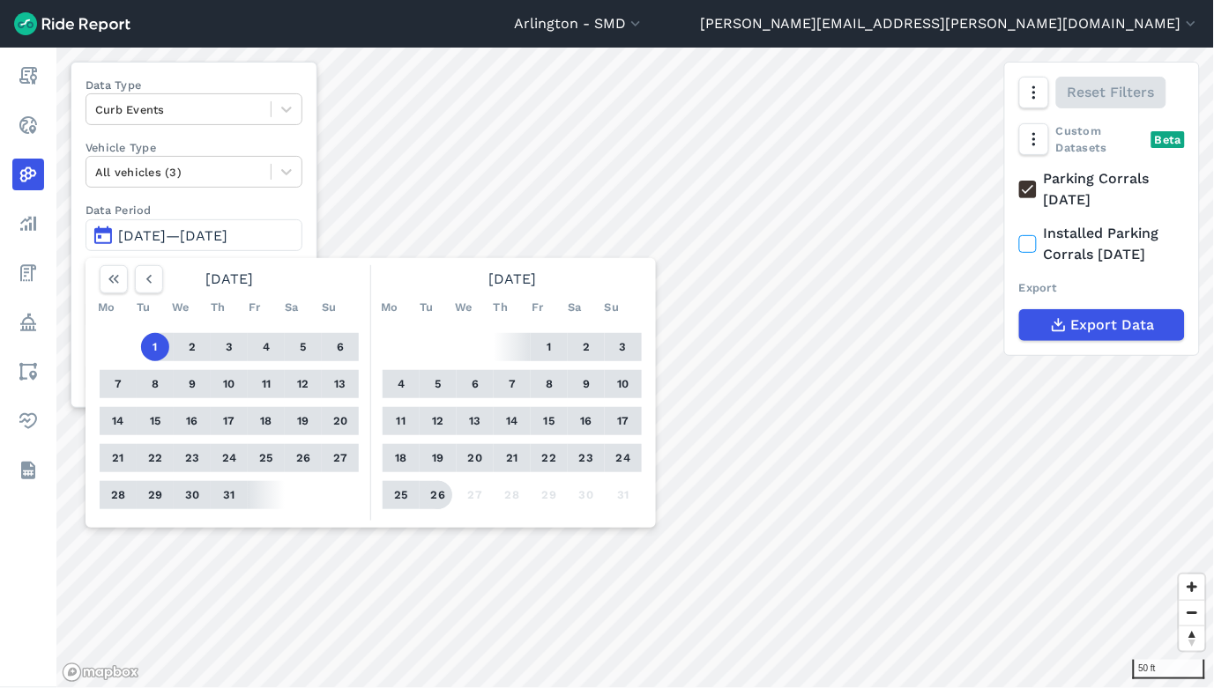
click at [435, 428] on button "26" at bounding box center [438, 495] width 28 height 28
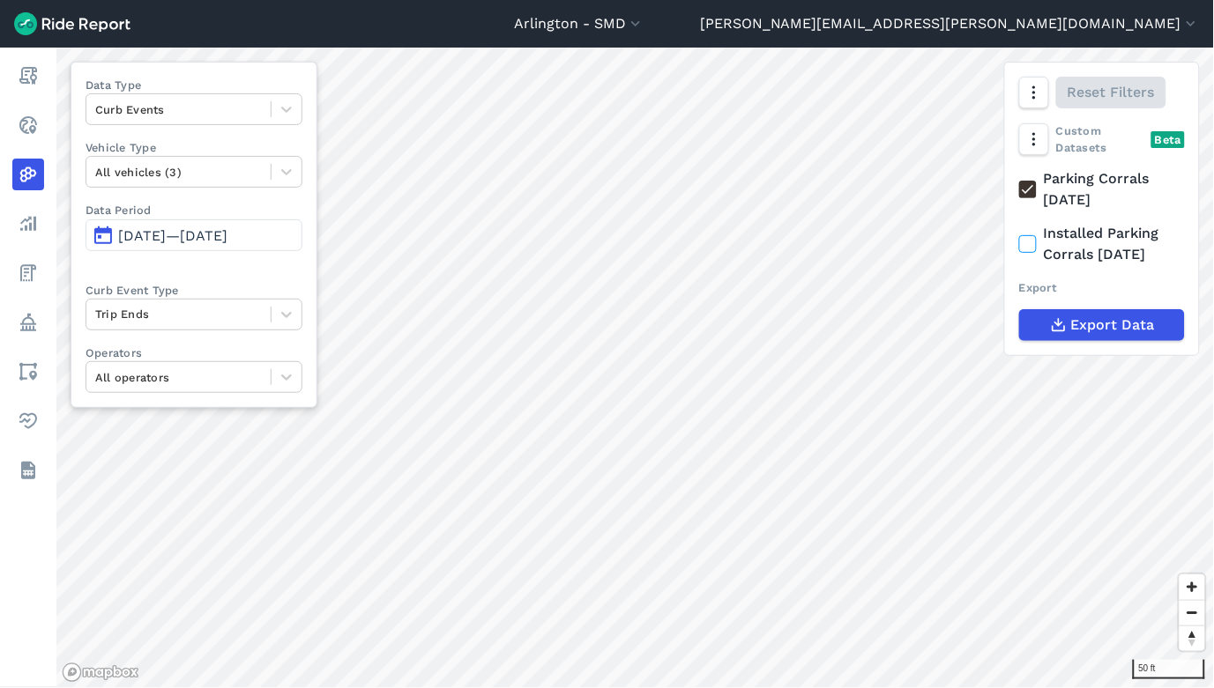
click at [227, 241] on span "[DATE]—[DATE]" at bounding box center [172, 235] width 109 height 17
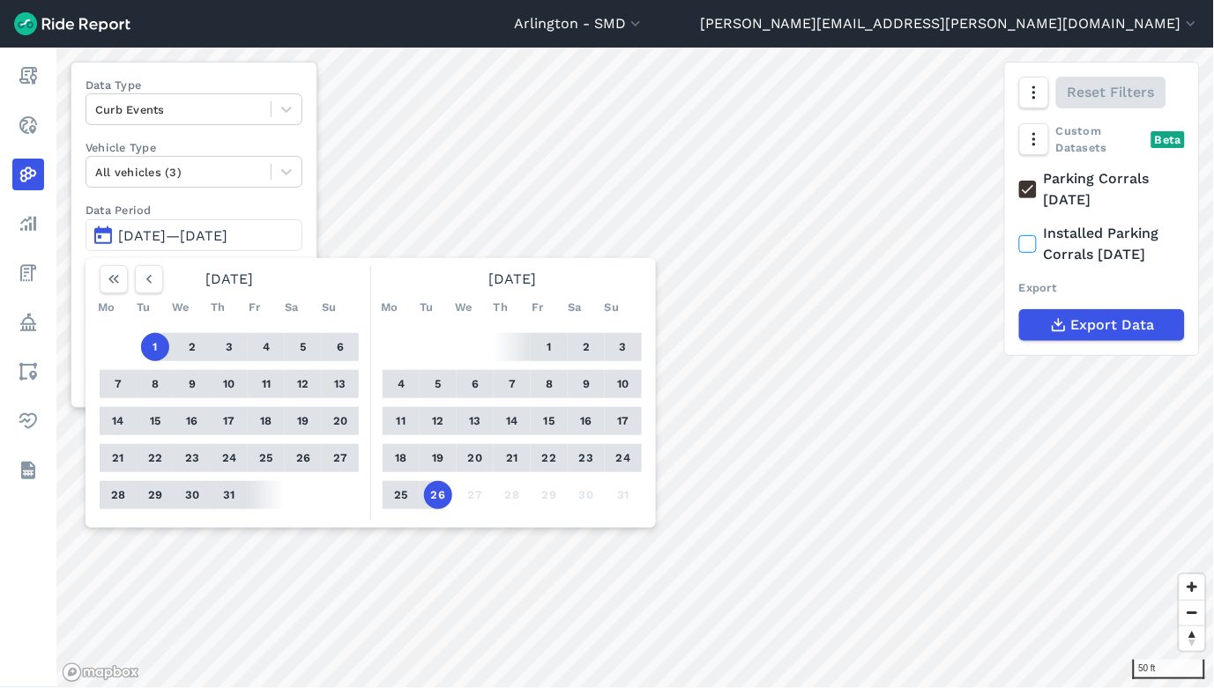
click at [121, 421] on button "14" at bounding box center [118, 421] width 28 height 28
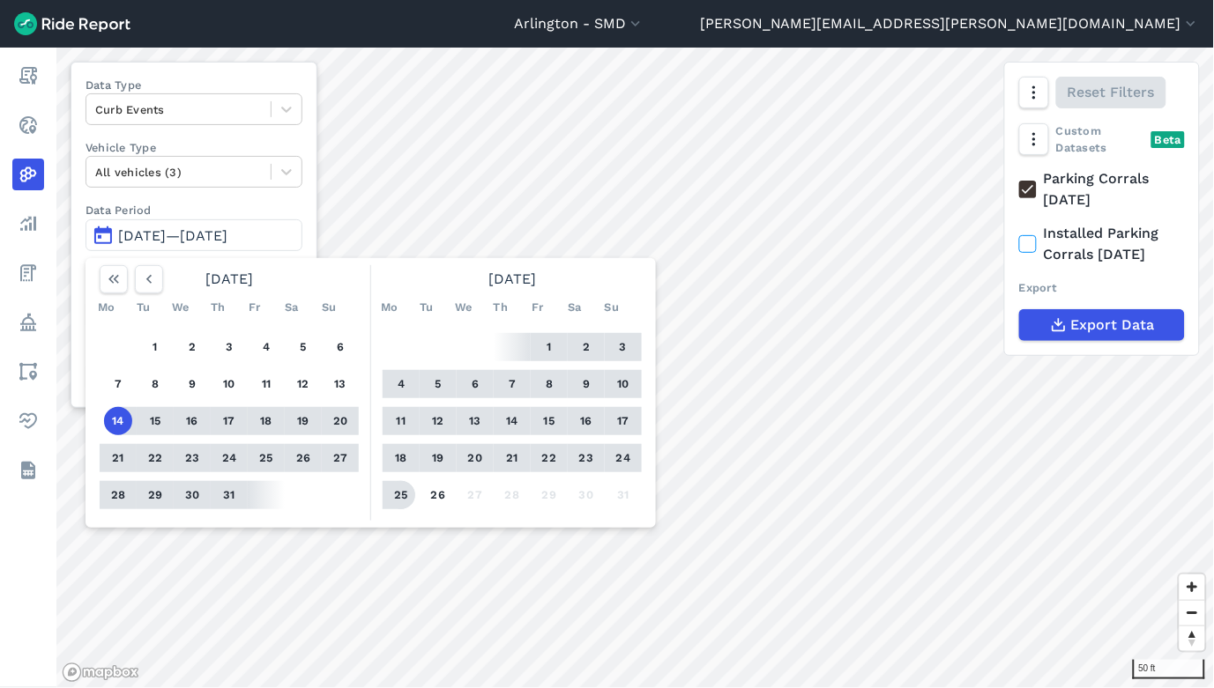
click at [404, 428] on button "25" at bounding box center [401, 495] width 28 height 28
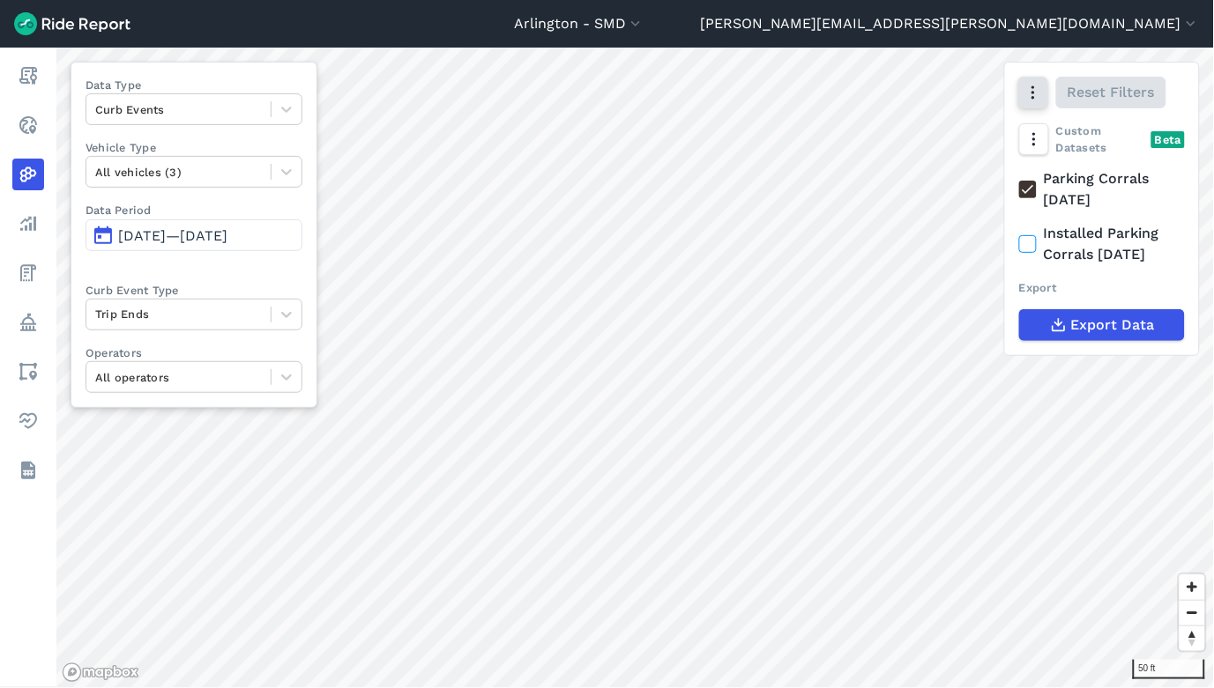
click at [1034, 92] on use "button" at bounding box center [1032, 92] width 3 height 13
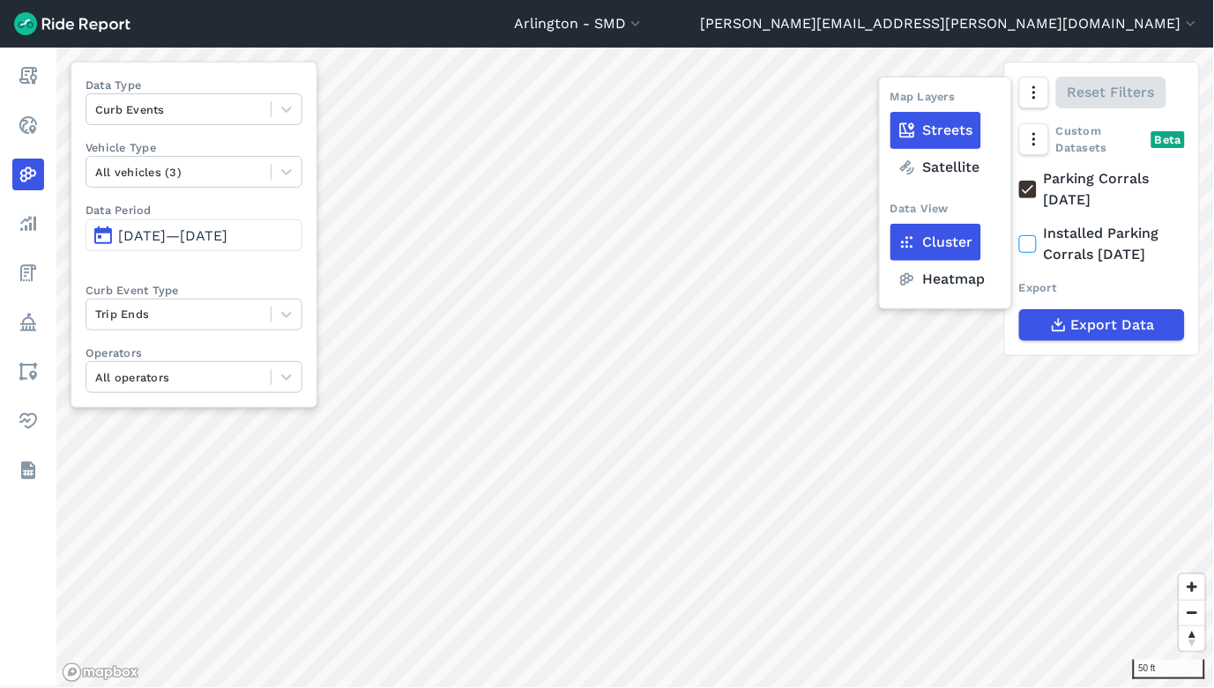
click at [936, 286] on label "Heatmap" at bounding box center [941, 279] width 103 height 37
click at [890, 100] on input "Heatmap" at bounding box center [890, 93] width 0 height 11
click at [136, 239] on span "[DATE]—[DATE]" at bounding box center [172, 235] width 109 height 17
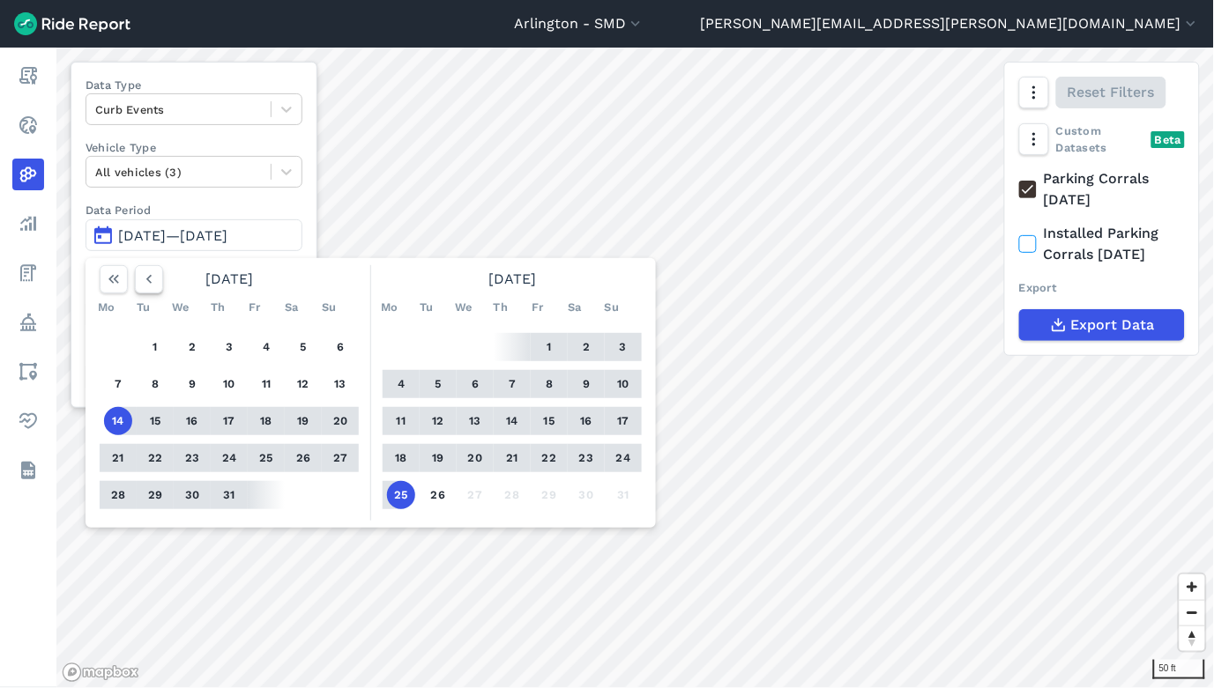
click at [153, 279] on icon "button" at bounding box center [149, 280] width 18 height 18
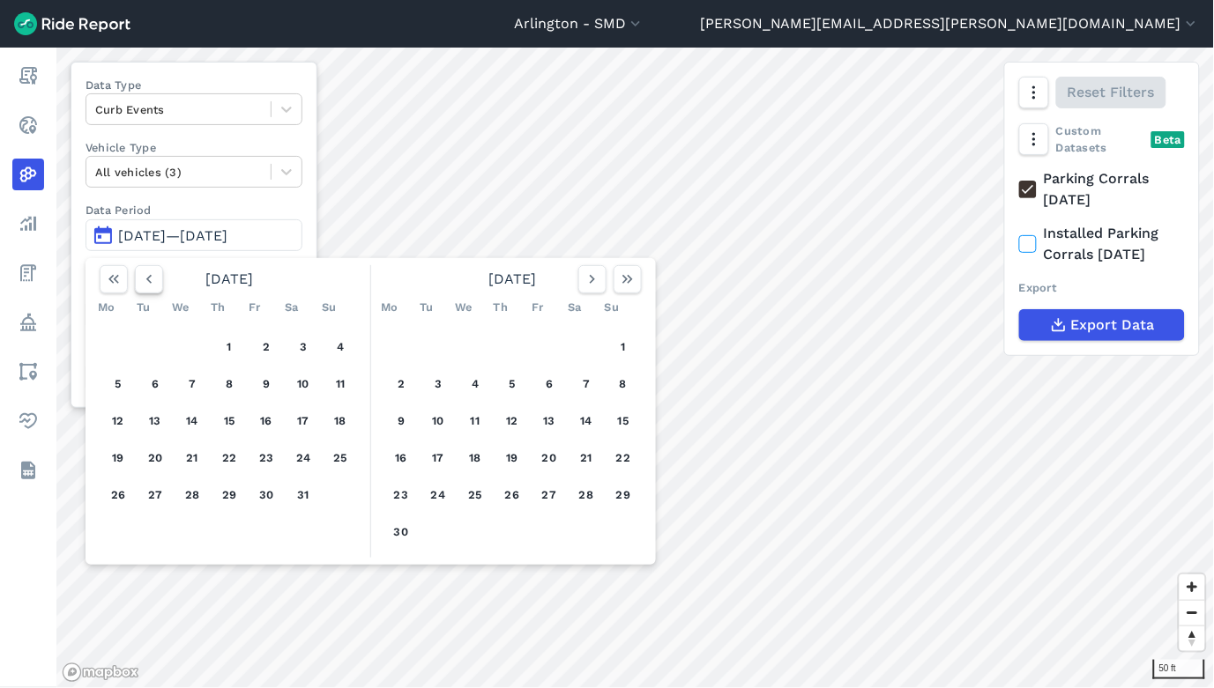
click at [153, 279] on icon "button" at bounding box center [149, 280] width 18 height 18
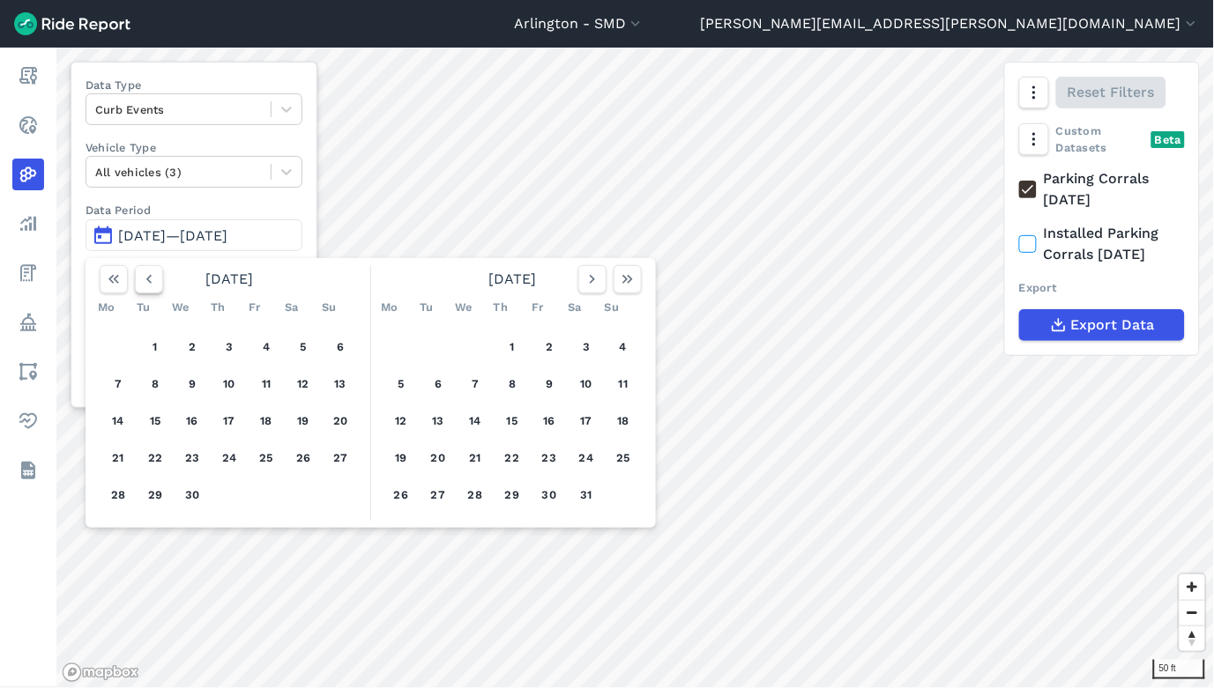
click at [152, 285] on icon "button" at bounding box center [149, 280] width 18 height 18
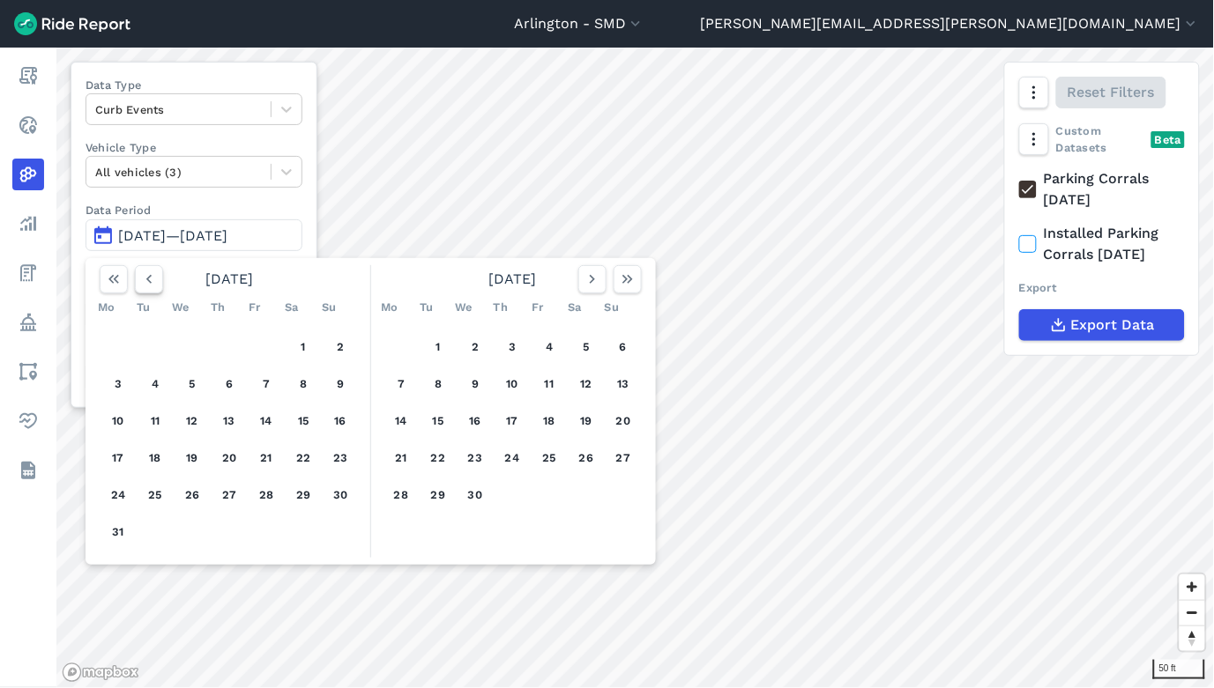
click at [152, 285] on icon "button" at bounding box center [149, 280] width 18 height 18
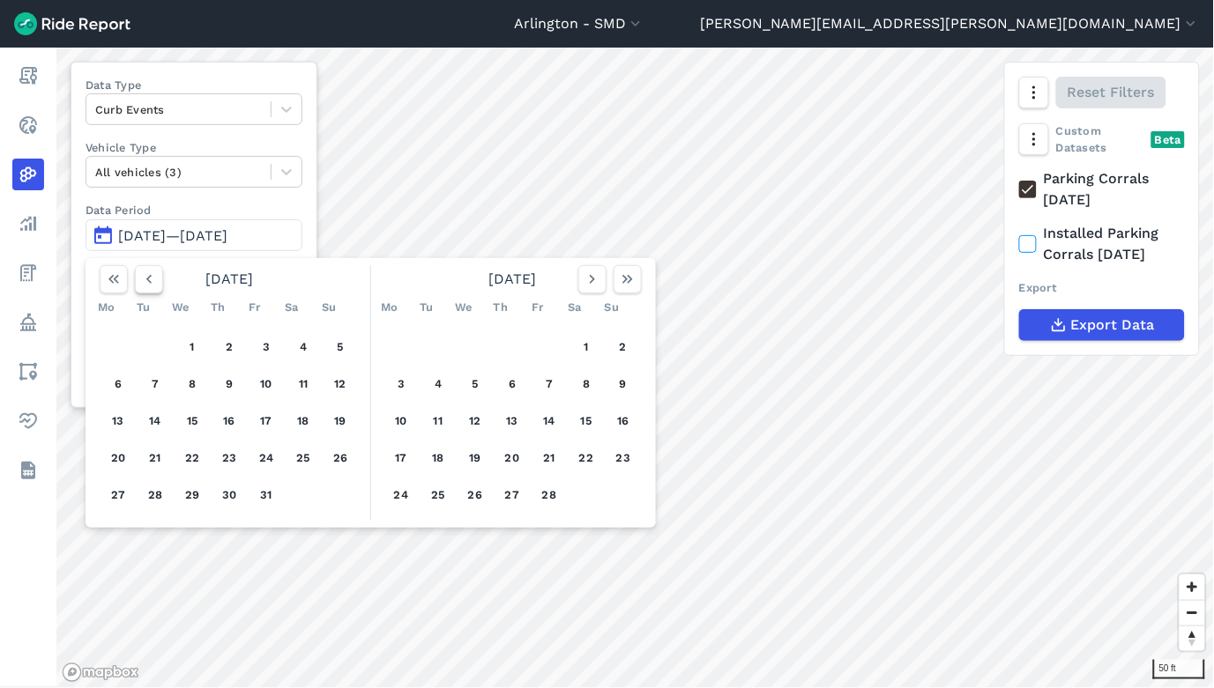
click at [152, 285] on icon "button" at bounding box center [149, 280] width 18 height 18
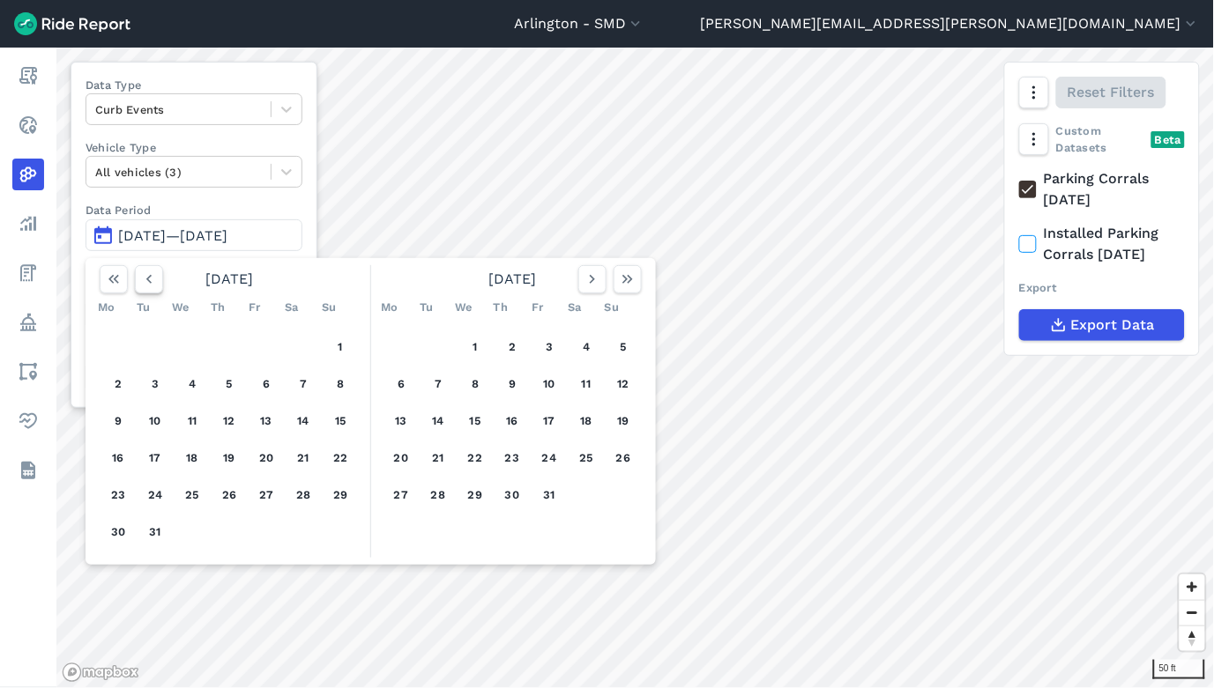
click at [152, 285] on icon "button" at bounding box center [149, 280] width 18 height 18
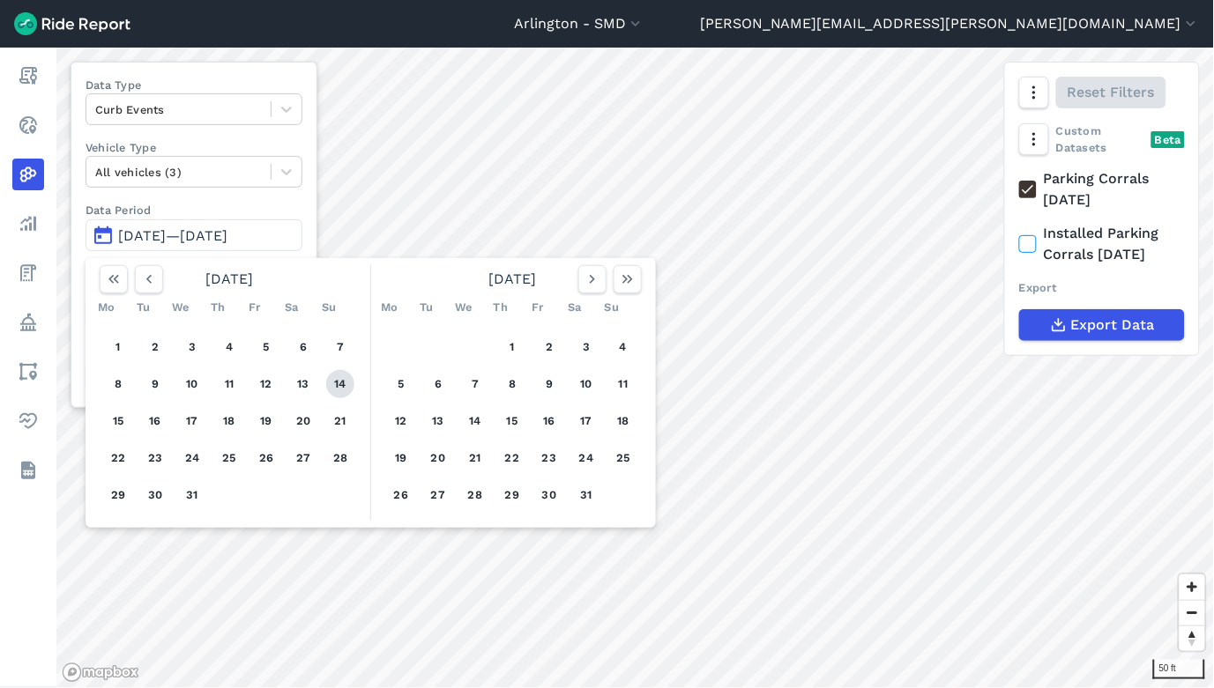
click at [336, 383] on button "14" at bounding box center [340, 384] width 28 height 28
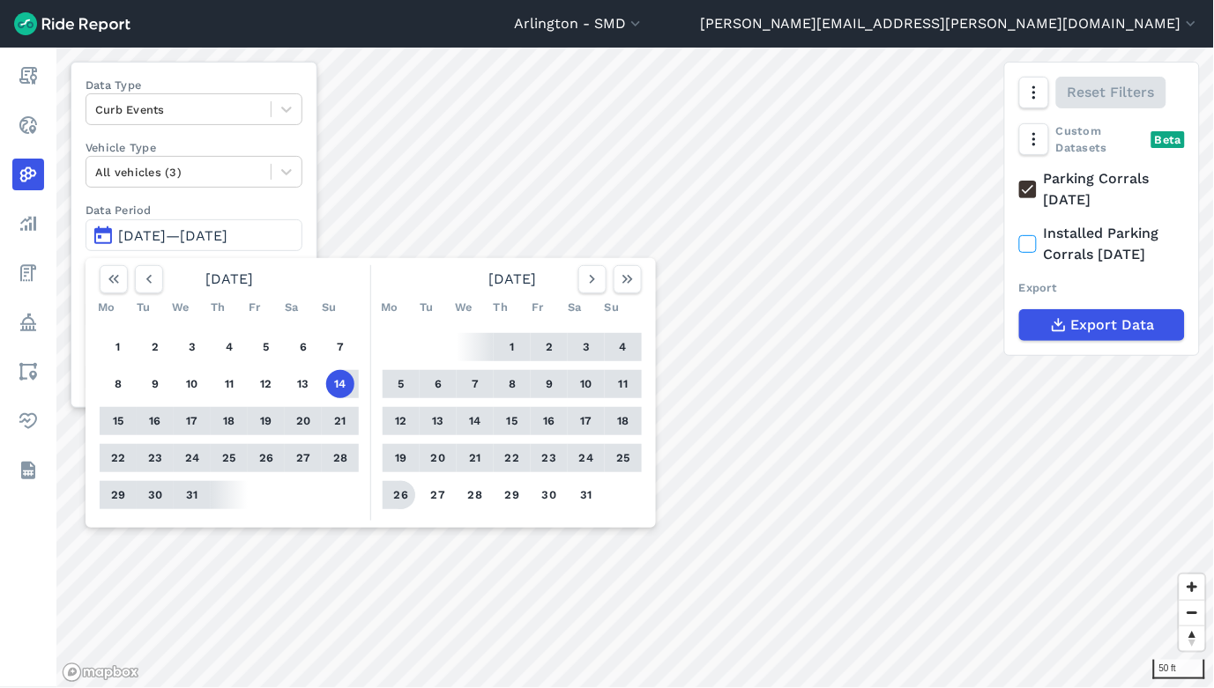
click at [406, 428] on button "26" at bounding box center [401, 495] width 28 height 28
